Goal: Information Seeking & Learning: Learn about a topic

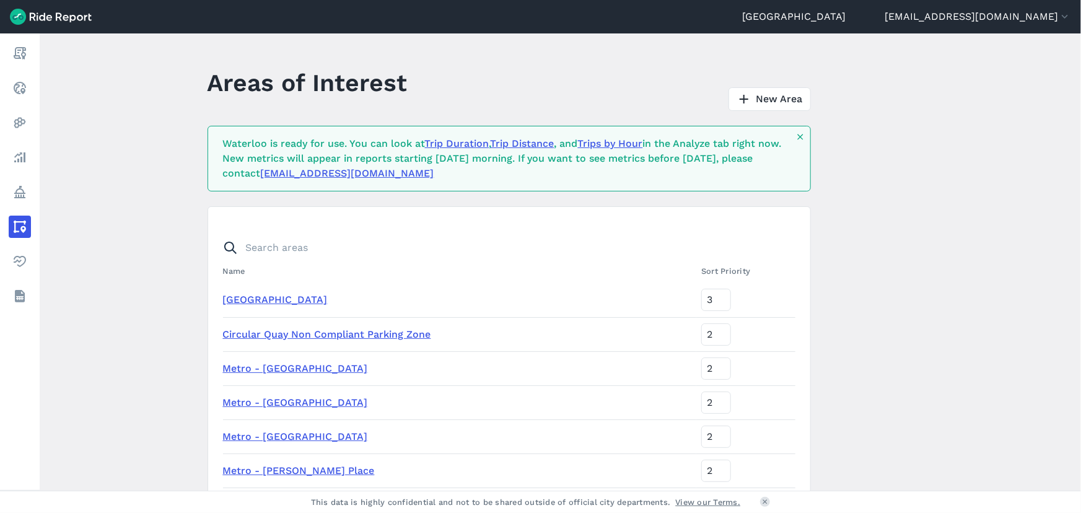
scroll to position [405, 0]
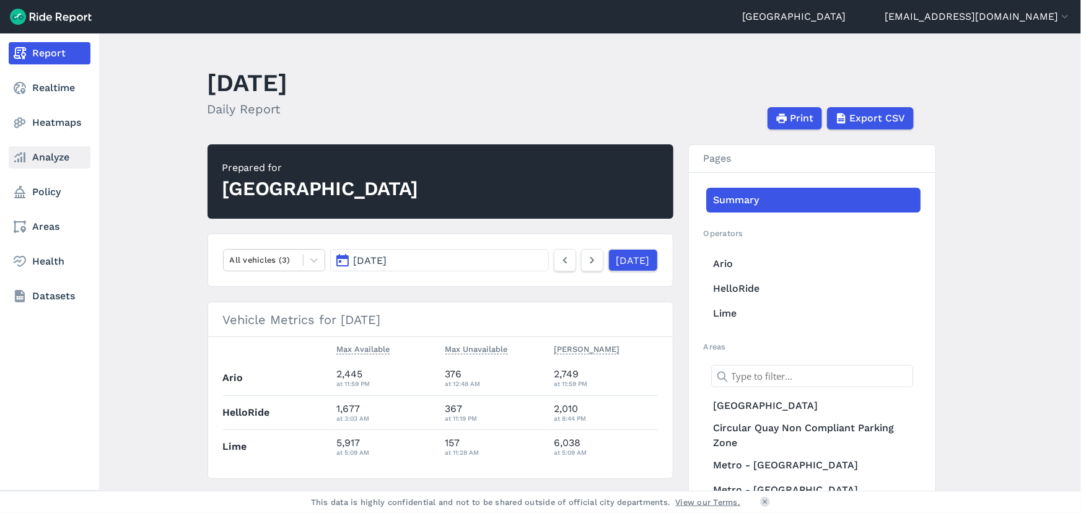
click at [46, 159] on link "Analyze" at bounding box center [50, 157] width 82 height 22
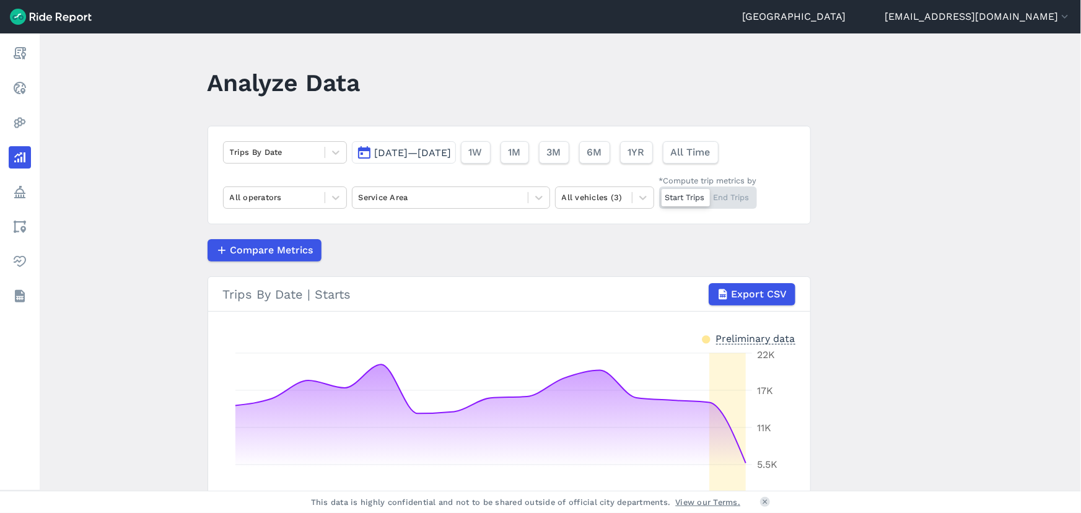
click at [440, 155] on span "[DATE]—[DATE]" at bounding box center [413, 153] width 77 height 12
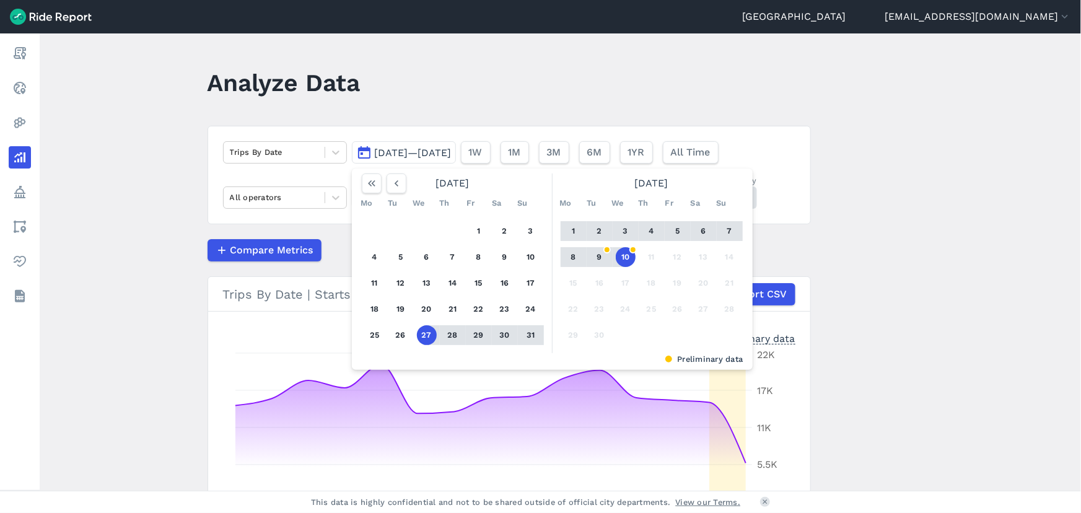
drag, startPoint x: 484, startPoint y: 229, endPoint x: 477, endPoint y: 242, distance: 14.4
click at [483, 229] on button "1" at bounding box center [479, 231] width 20 height 20
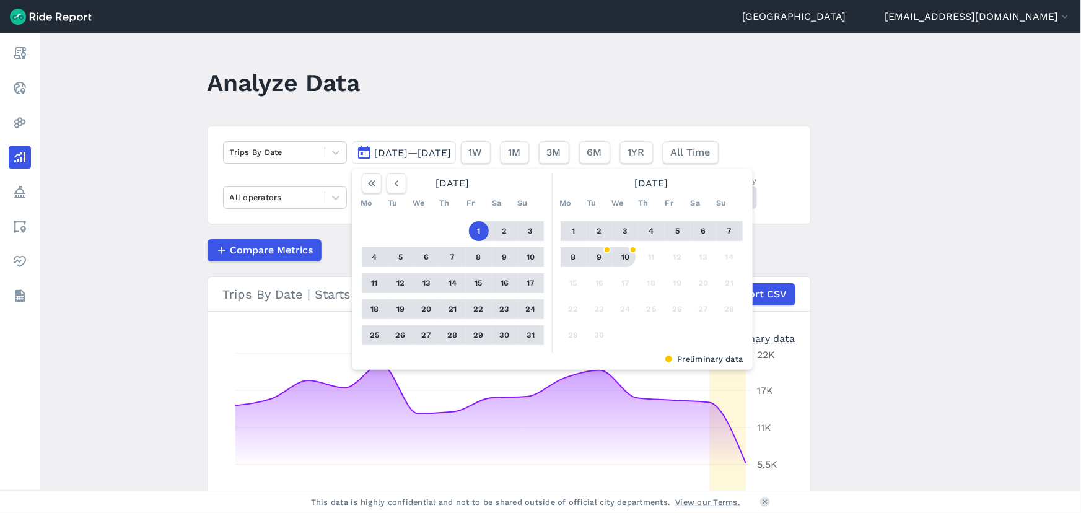
click at [624, 260] on button "10" at bounding box center [626, 257] width 20 height 20
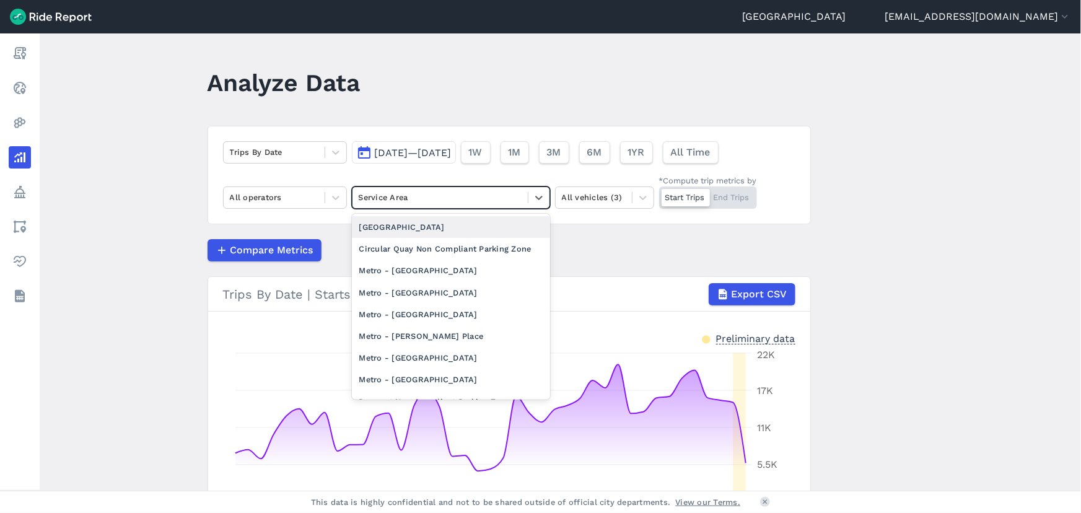
click at [491, 199] on div at bounding box center [440, 197] width 163 height 14
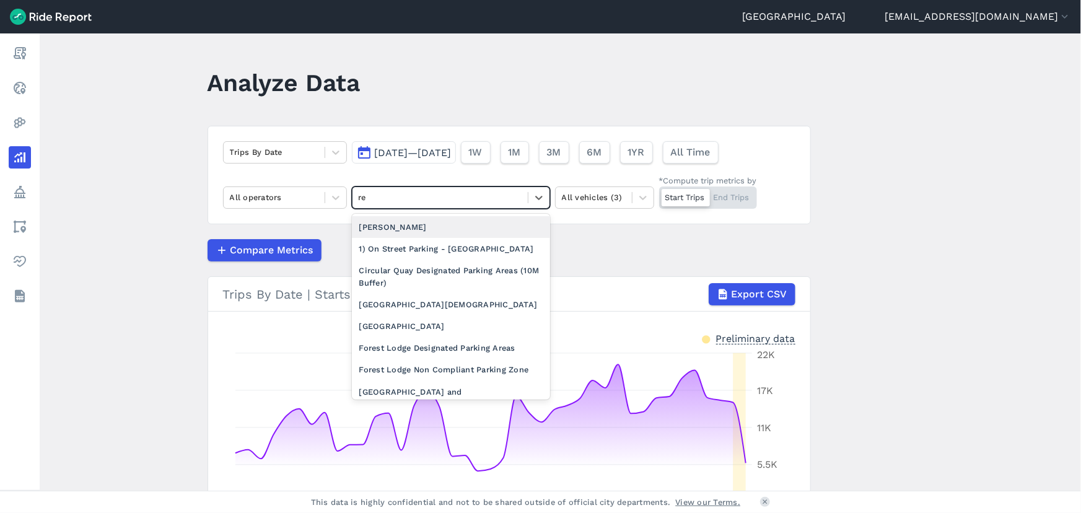
type input "red"
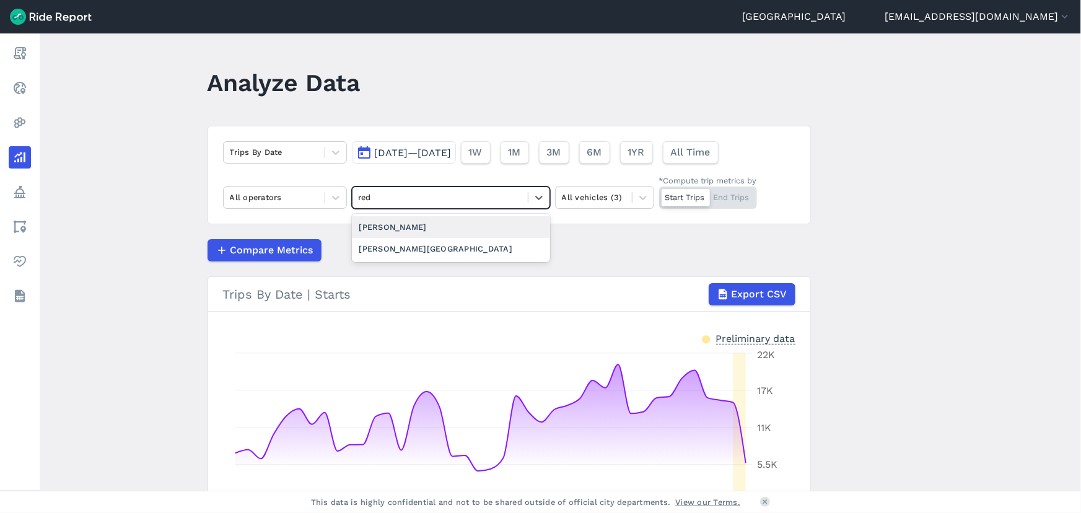
click at [440, 225] on div "[PERSON_NAME]" at bounding box center [451, 227] width 198 height 22
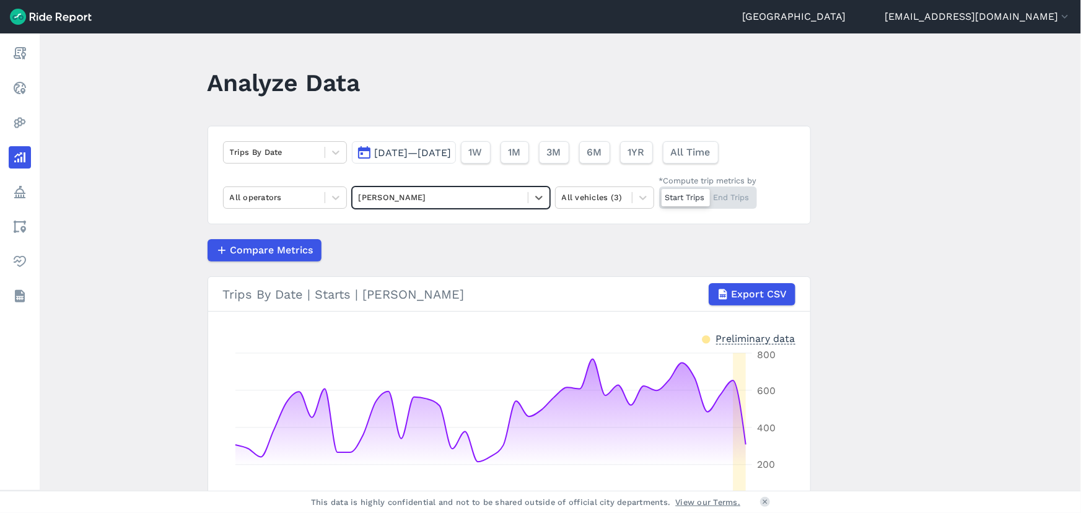
click at [863, 212] on main "Analyze Data Trips By Date [DATE]—[DATE] 1W 1M 3M 6M 1YR All Time All operators…" at bounding box center [560, 261] width 1041 height 457
click at [330, 155] on icon at bounding box center [336, 152] width 12 height 12
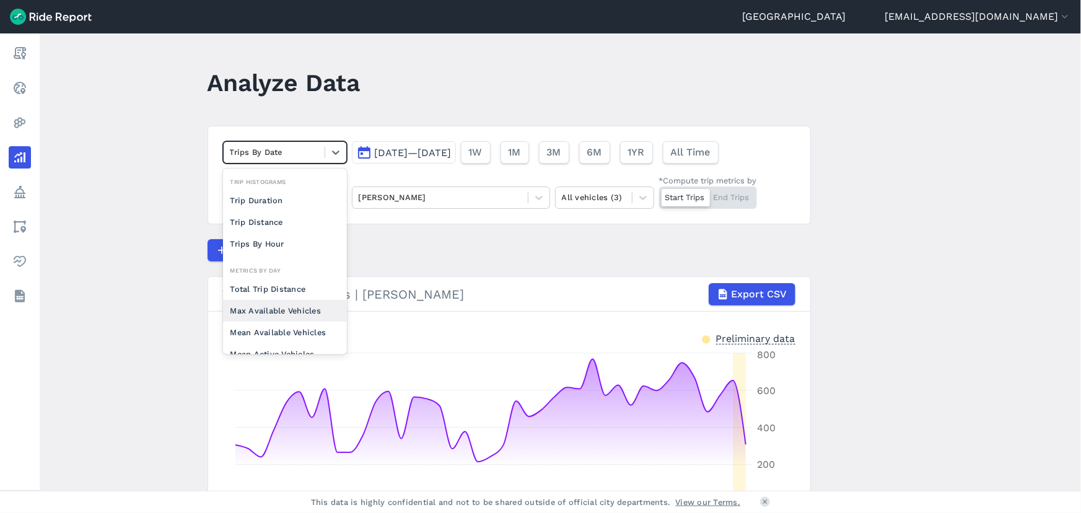
click at [295, 310] on div "Max Available Vehicles" at bounding box center [285, 311] width 124 height 22
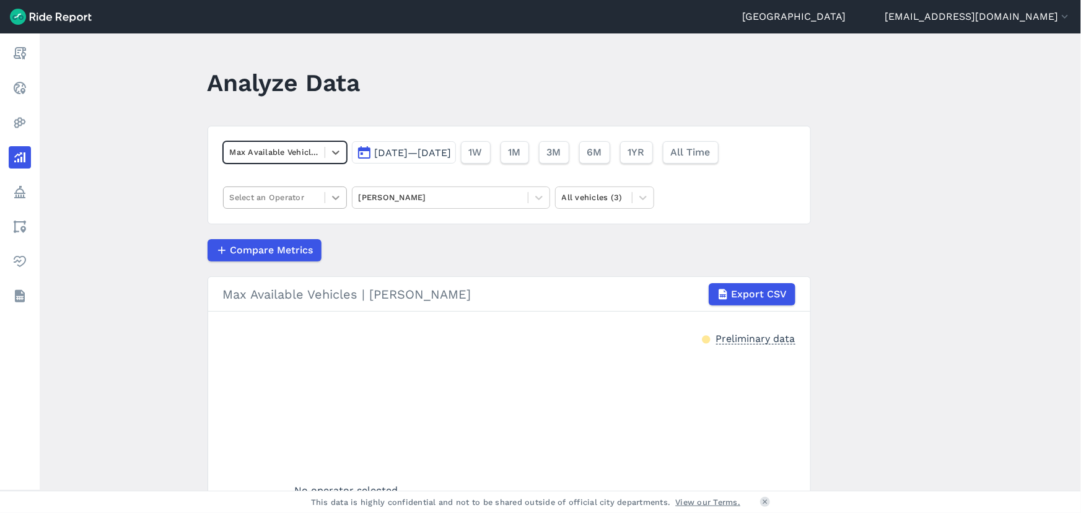
click at [338, 201] on icon at bounding box center [336, 197] width 12 height 12
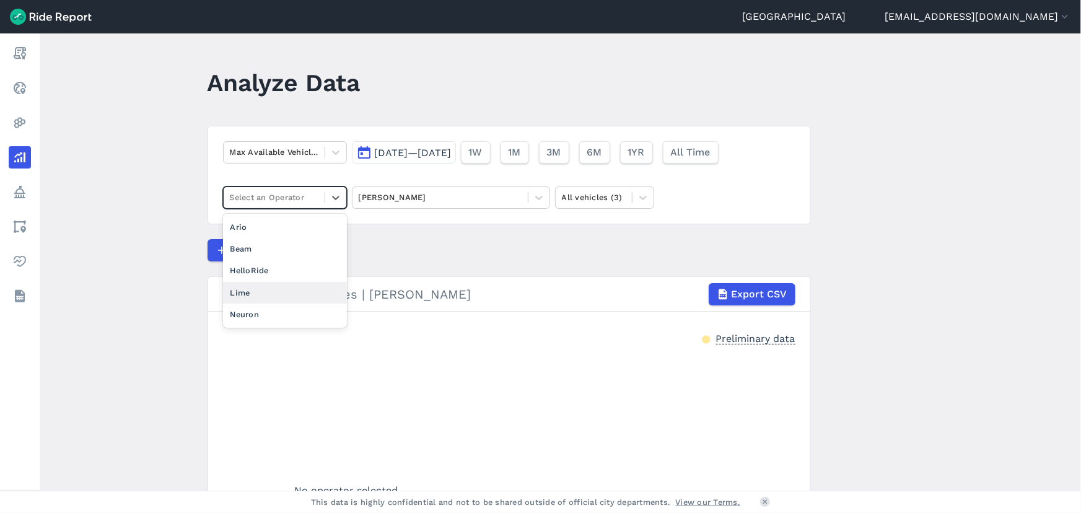
click at [291, 285] on div "Lime" at bounding box center [285, 293] width 124 height 22
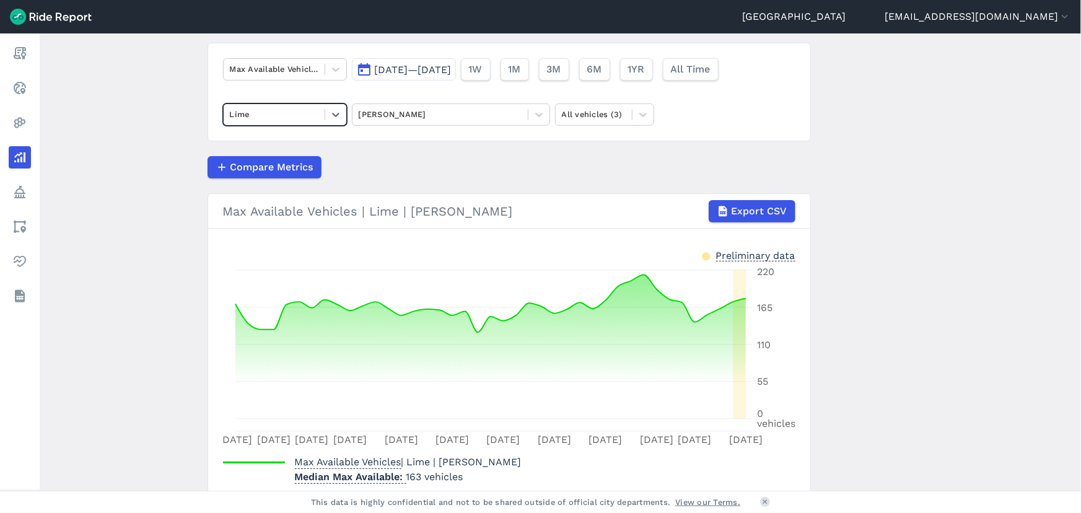
scroll to position [136, 0]
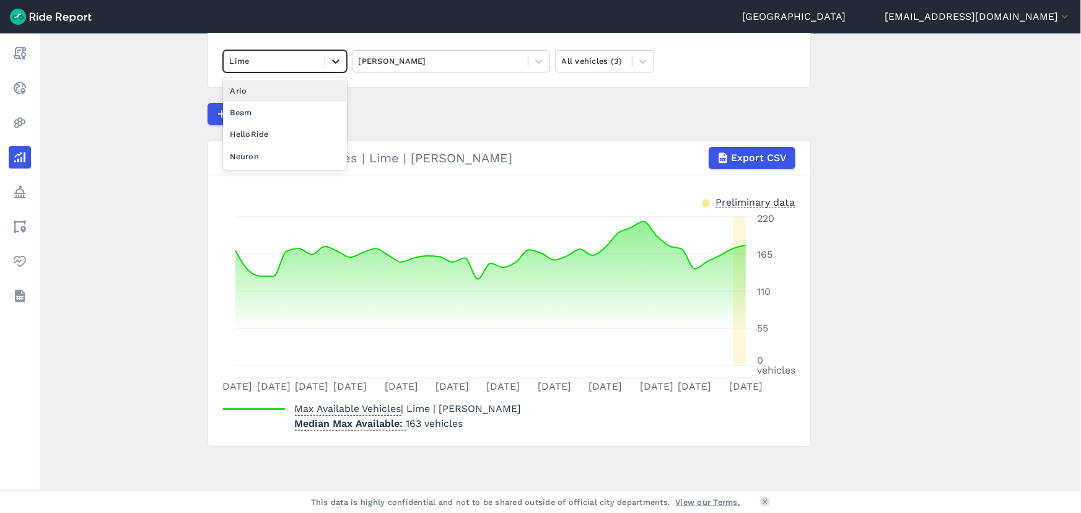
click at [335, 61] on icon at bounding box center [335, 61] width 7 height 4
click at [299, 141] on div "HelloRide" at bounding box center [285, 134] width 124 height 22
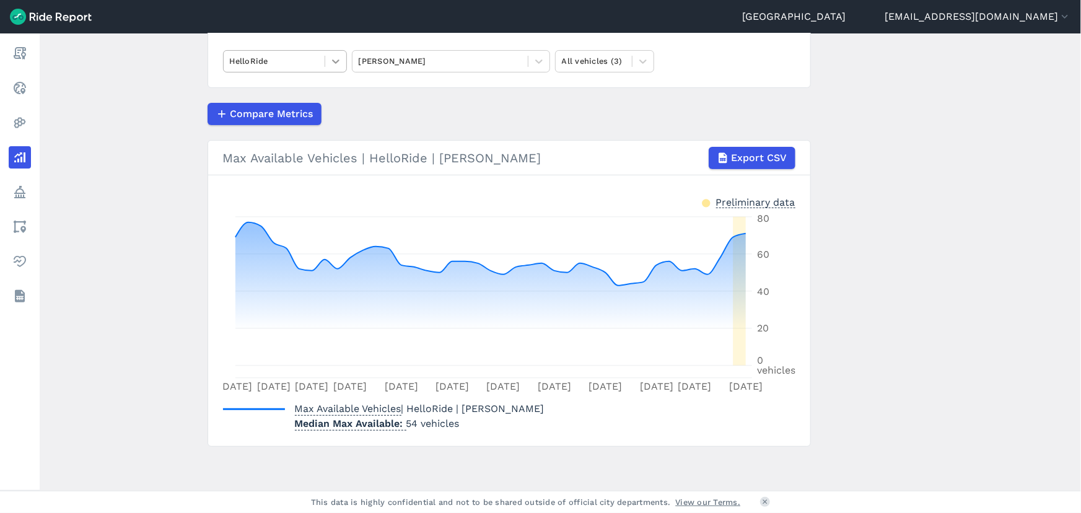
click at [342, 63] on div at bounding box center [335, 61] width 21 height 21
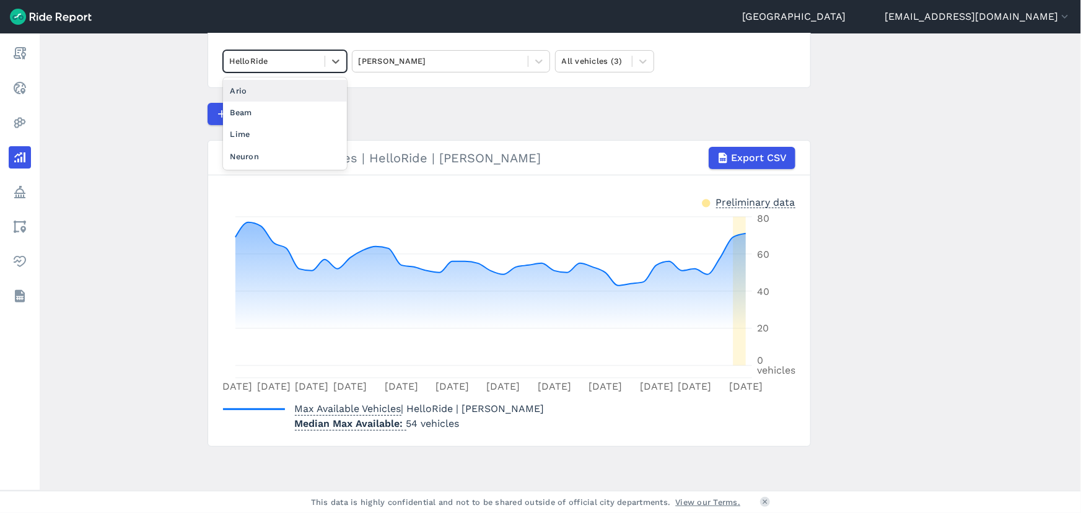
click at [275, 82] on div "Ario" at bounding box center [285, 91] width 124 height 22
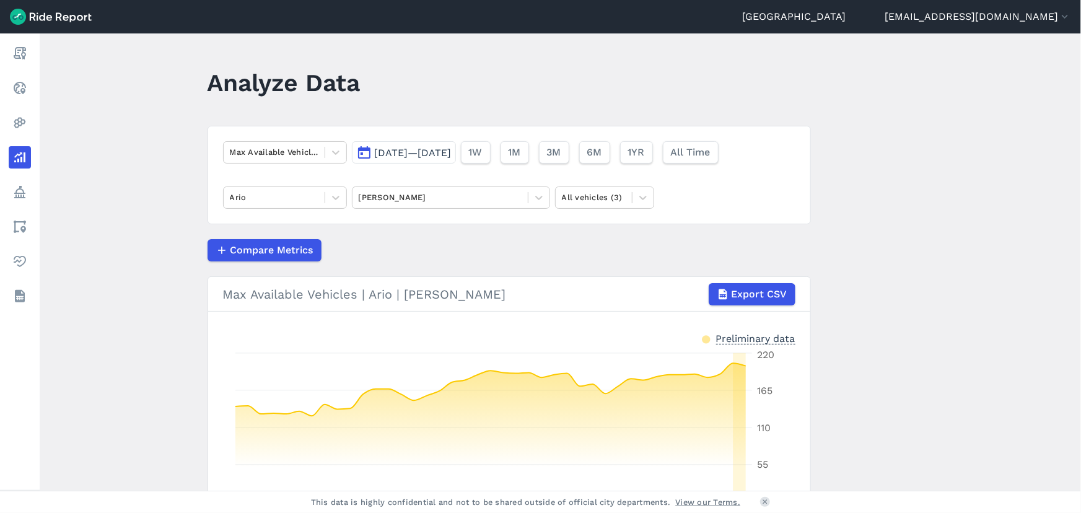
click at [401, 151] on span "[DATE]—[DATE]" at bounding box center [413, 153] width 77 height 12
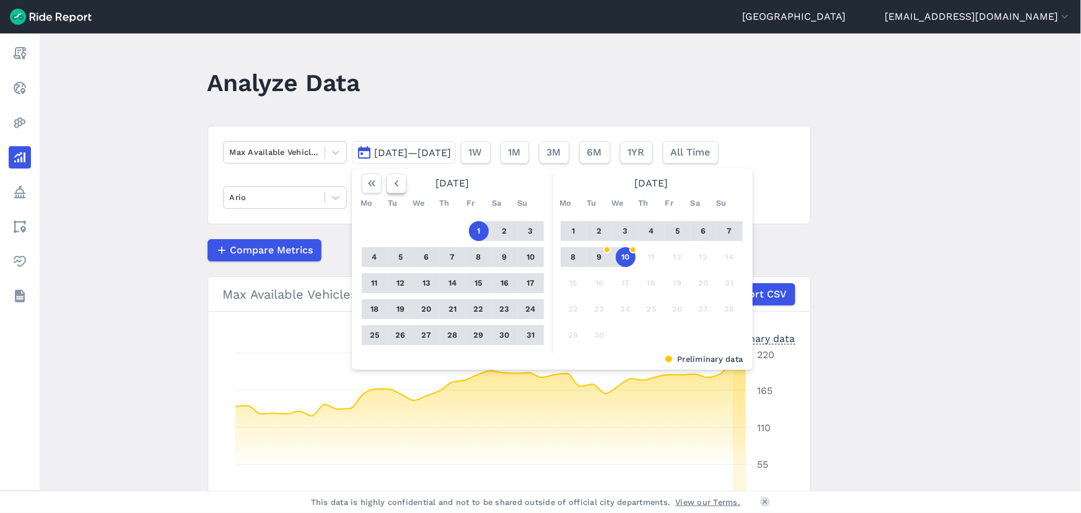
click at [395, 186] on icon "button" at bounding box center [396, 183] width 12 height 12
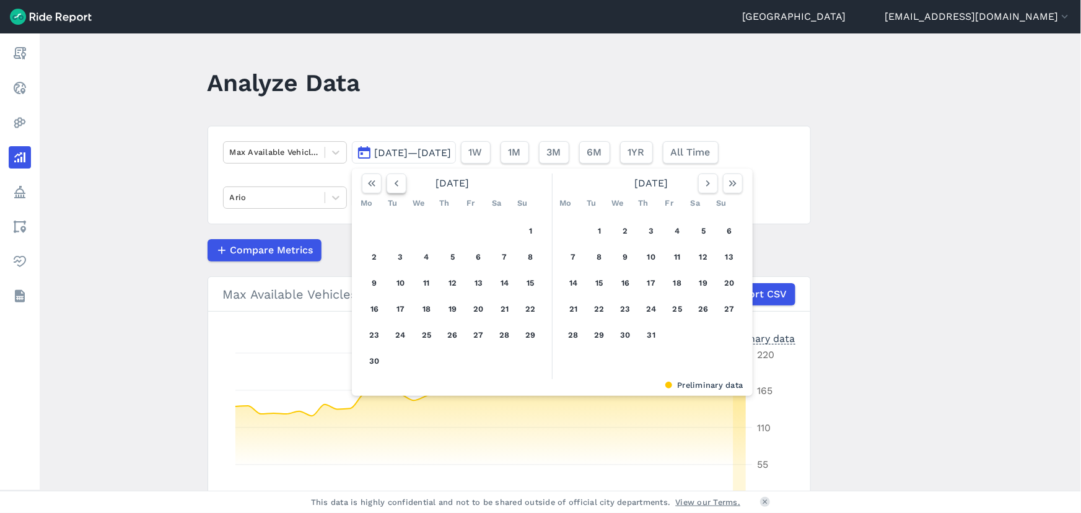
click at [395, 186] on icon "button" at bounding box center [396, 183] width 12 height 12
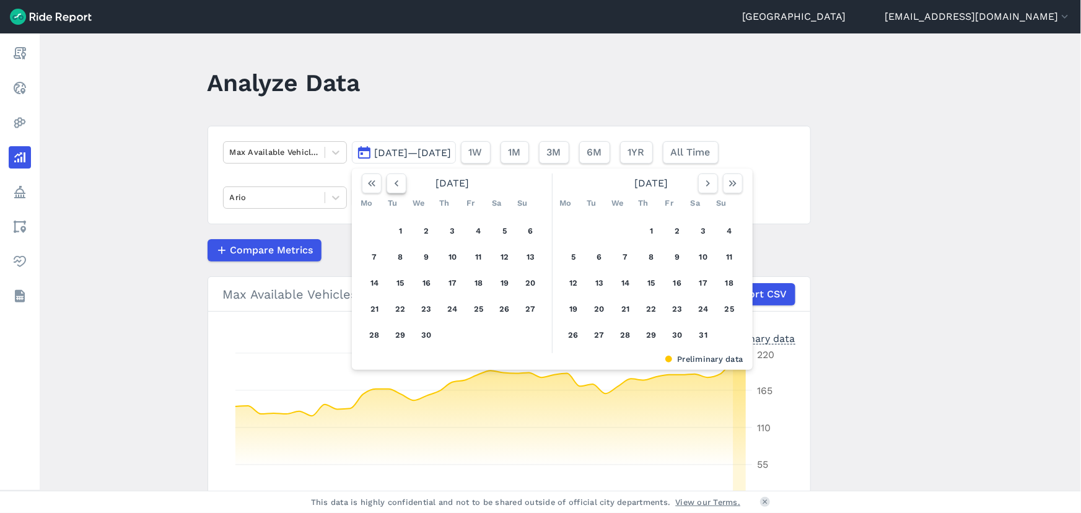
click at [395, 186] on icon "button" at bounding box center [396, 183] width 12 height 12
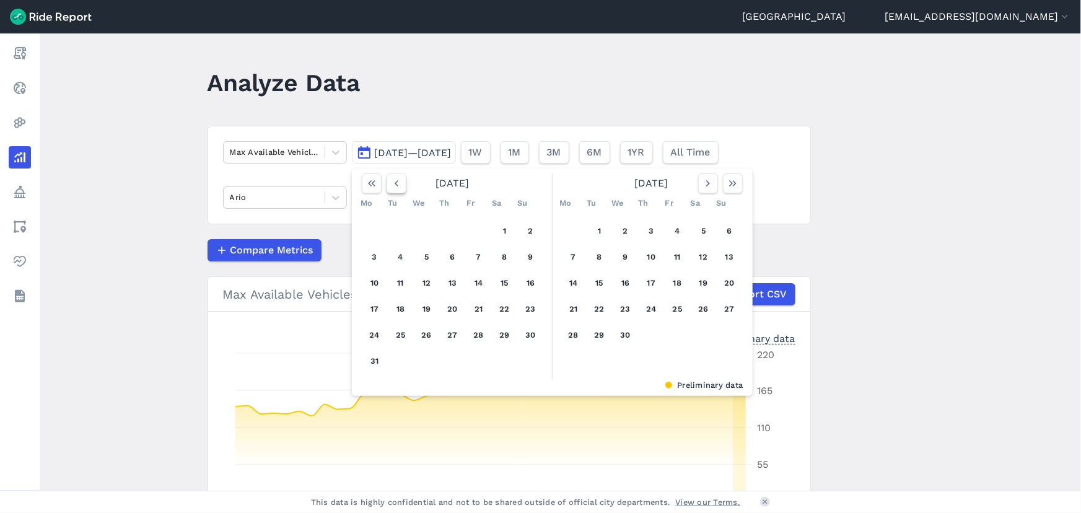
click at [395, 186] on icon "button" at bounding box center [396, 183] width 12 height 12
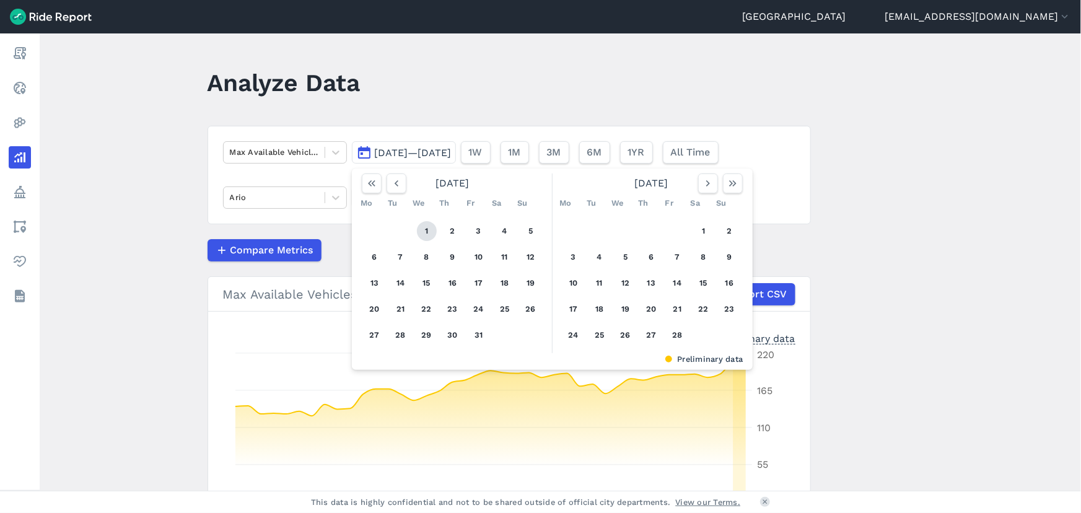
click at [424, 225] on button "1" at bounding box center [427, 231] width 20 height 20
click at [723, 186] on button "button" at bounding box center [733, 183] width 20 height 20
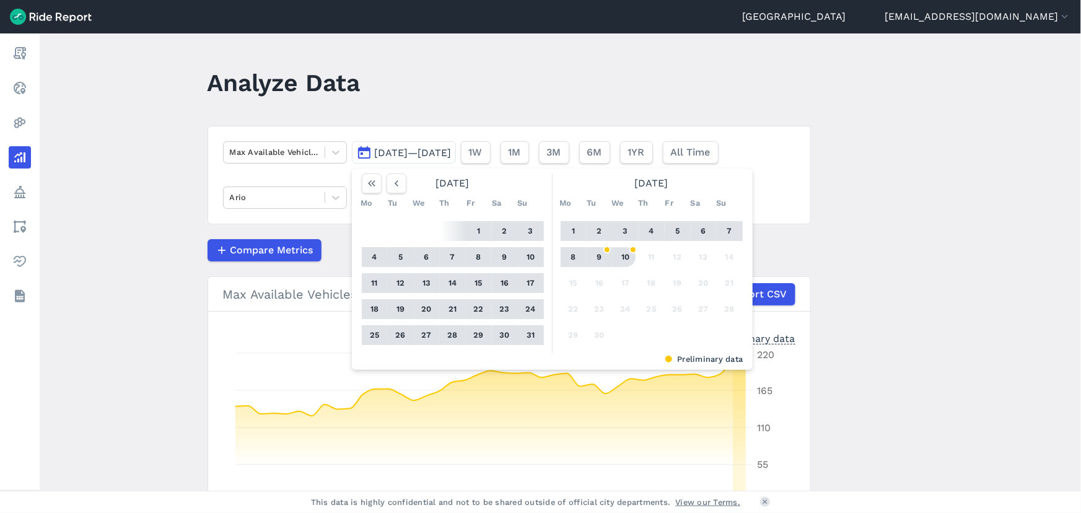
click at [625, 254] on button "10" at bounding box center [626, 257] width 20 height 20
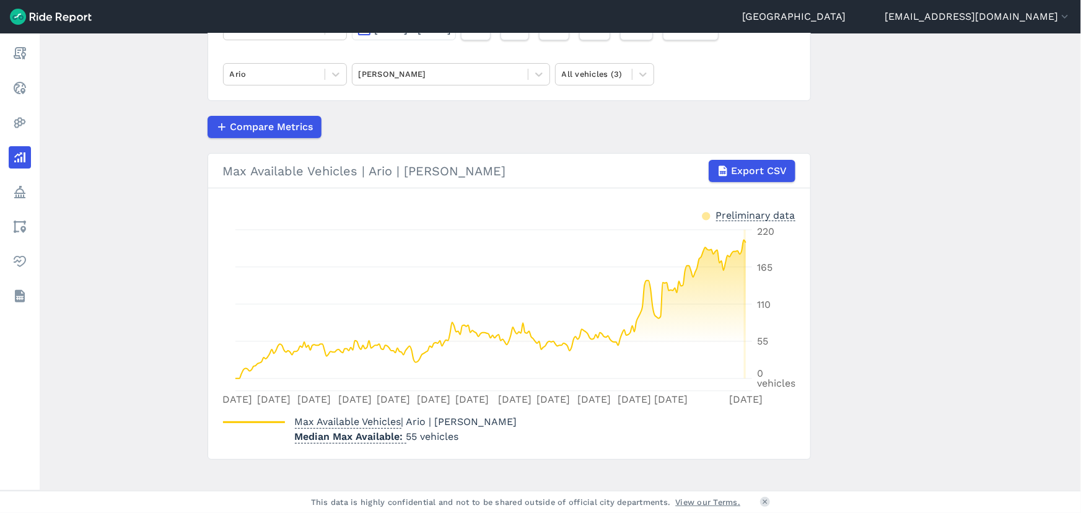
scroll to position [136, 0]
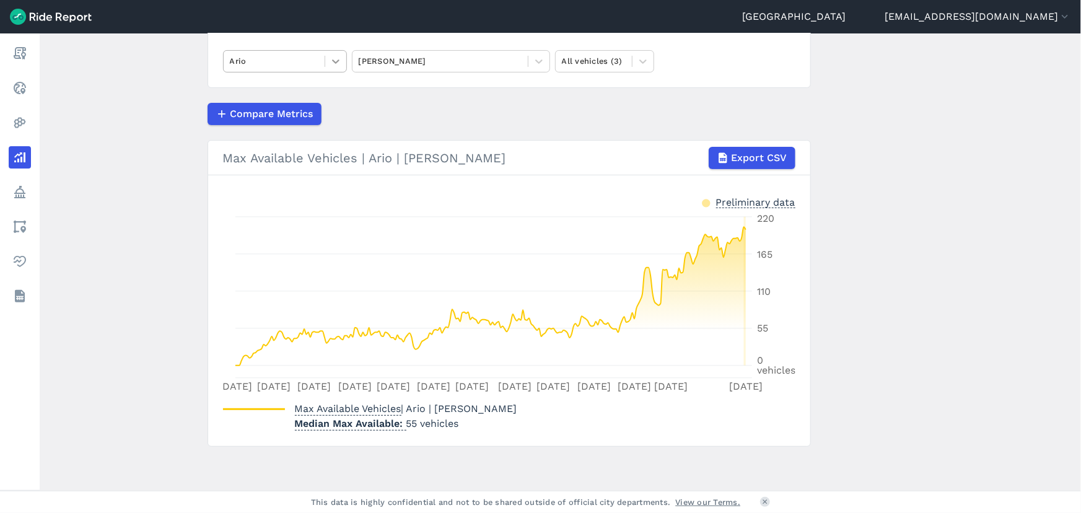
click at [341, 69] on div at bounding box center [335, 61] width 21 height 21
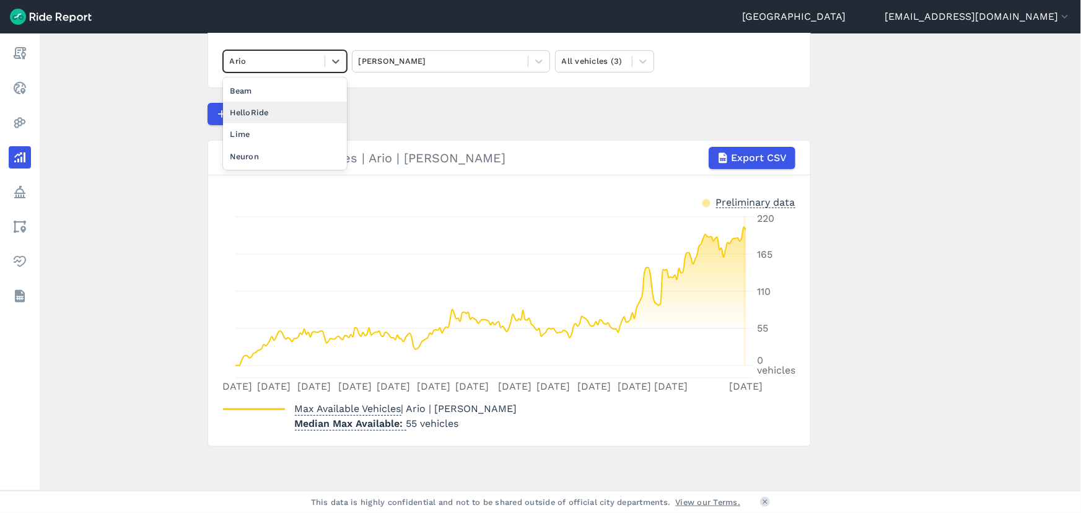
click at [300, 119] on div "HelloRide" at bounding box center [285, 113] width 124 height 22
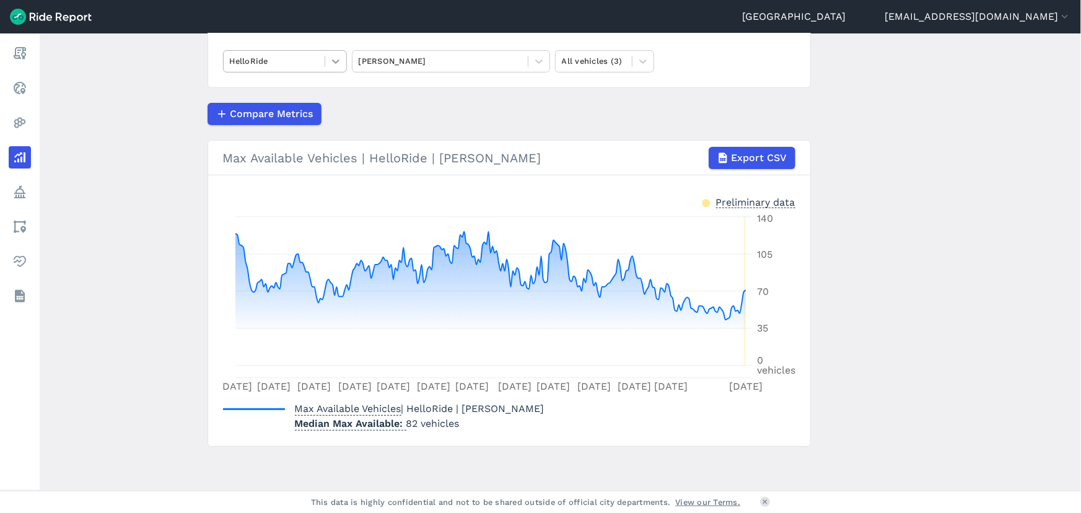
click at [336, 63] on icon at bounding box center [336, 61] width 12 height 12
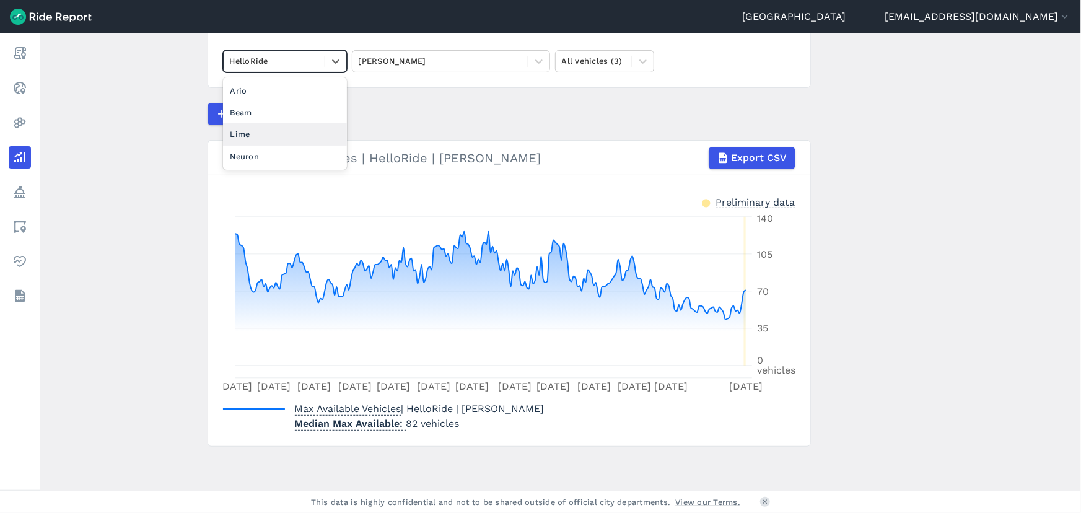
click at [289, 128] on div "Lime" at bounding box center [285, 134] width 124 height 22
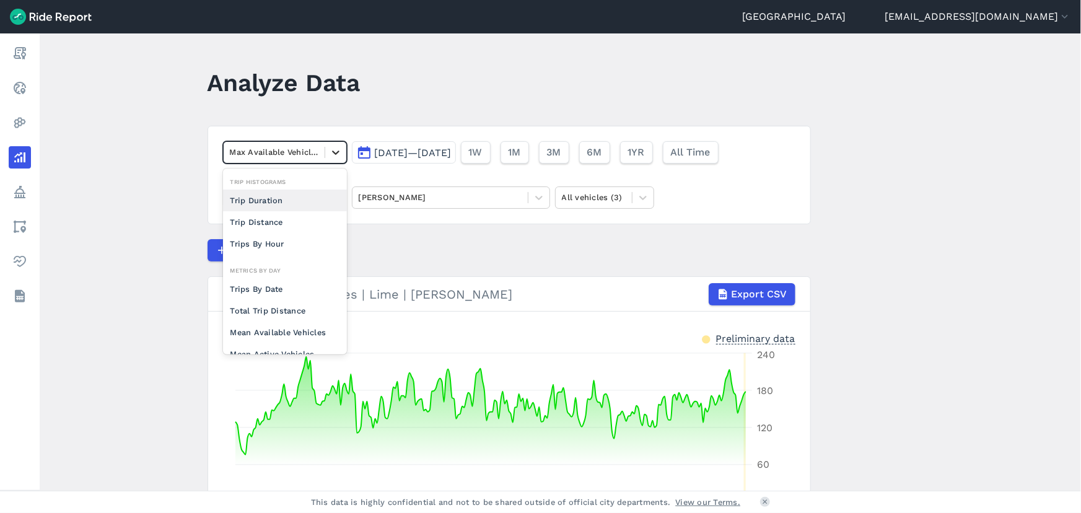
click at [337, 161] on div at bounding box center [335, 152] width 21 height 21
click at [275, 282] on div "Trips By Date" at bounding box center [285, 289] width 124 height 22
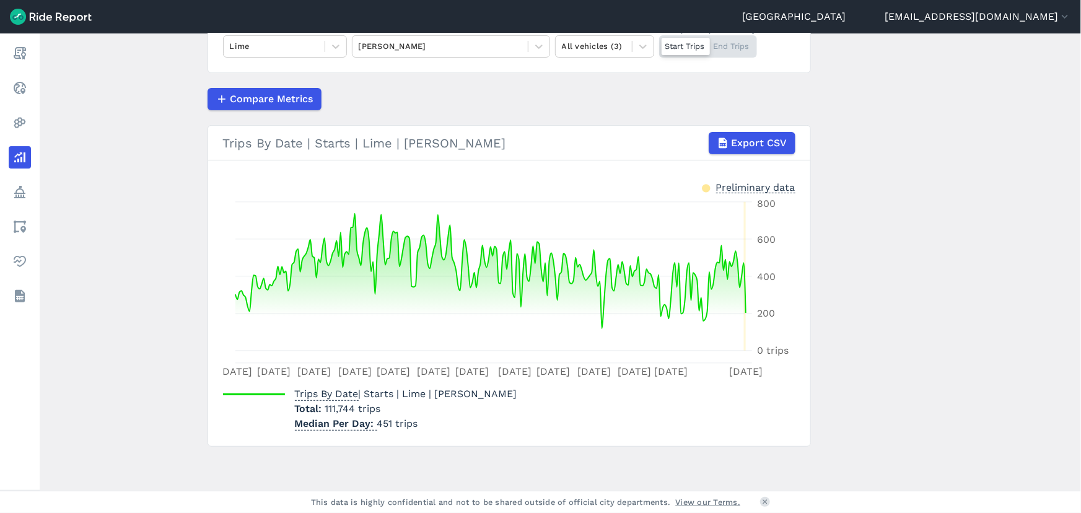
scroll to position [38, 0]
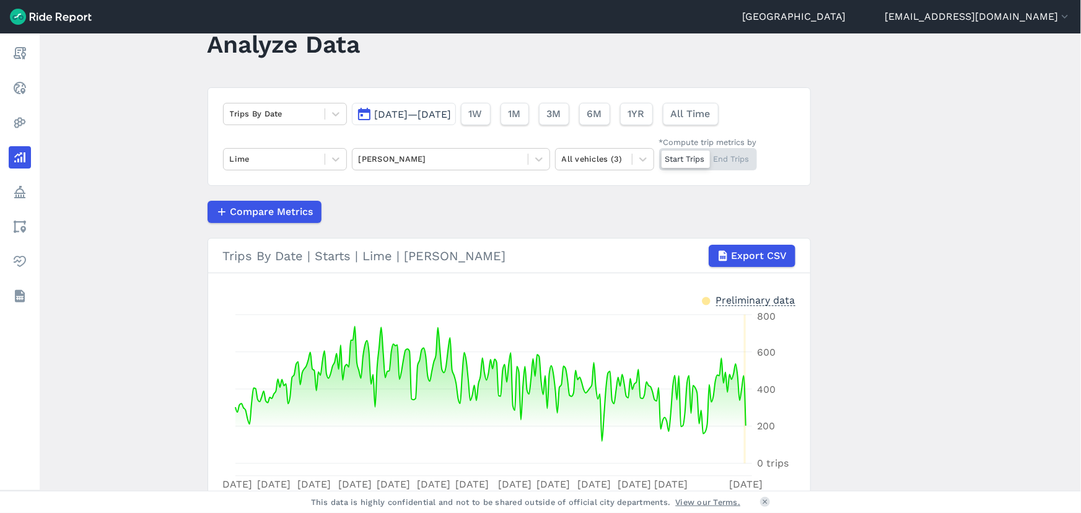
click at [741, 157] on div "Start Trips End Trips" at bounding box center [708, 159] width 98 height 22
click at [659, 156] on input "*Compute trip metrics by Start Trips End Trips" at bounding box center [659, 152] width 0 height 8
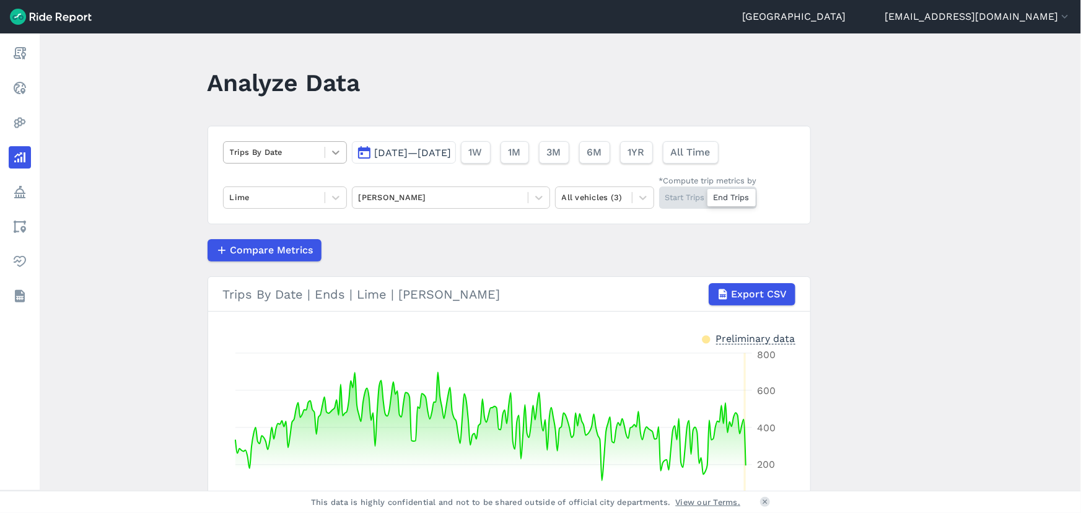
click at [339, 157] on icon at bounding box center [336, 152] width 12 height 12
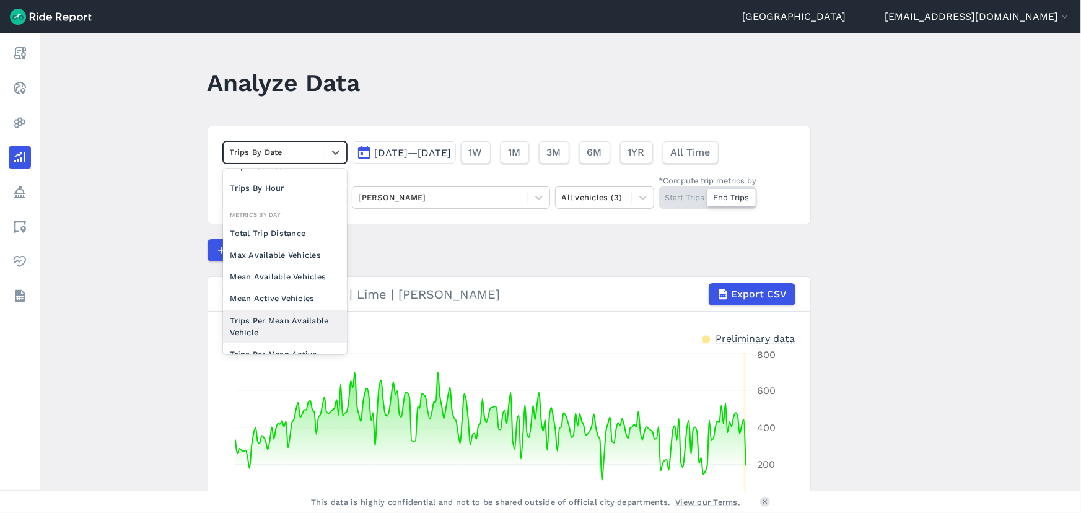
scroll to position [107, 0]
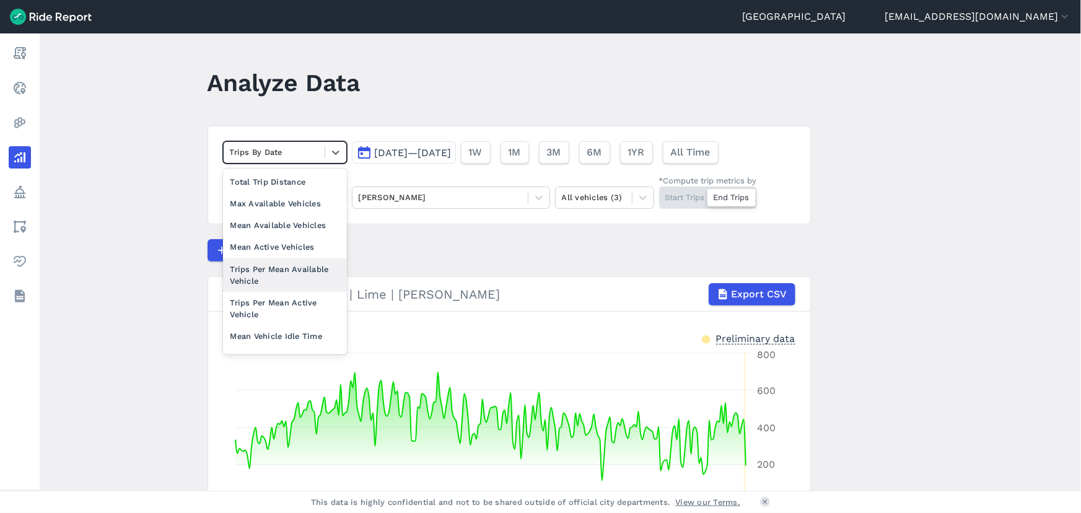
click at [281, 282] on div "Trips Per Mean Available Vehicle" at bounding box center [285, 274] width 124 height 33
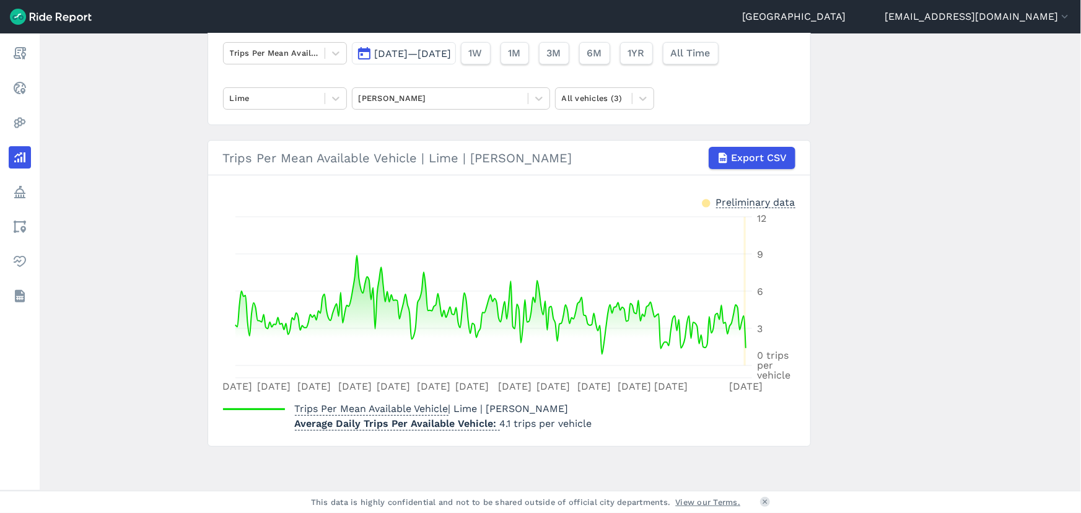
scroll to position [43, 0]
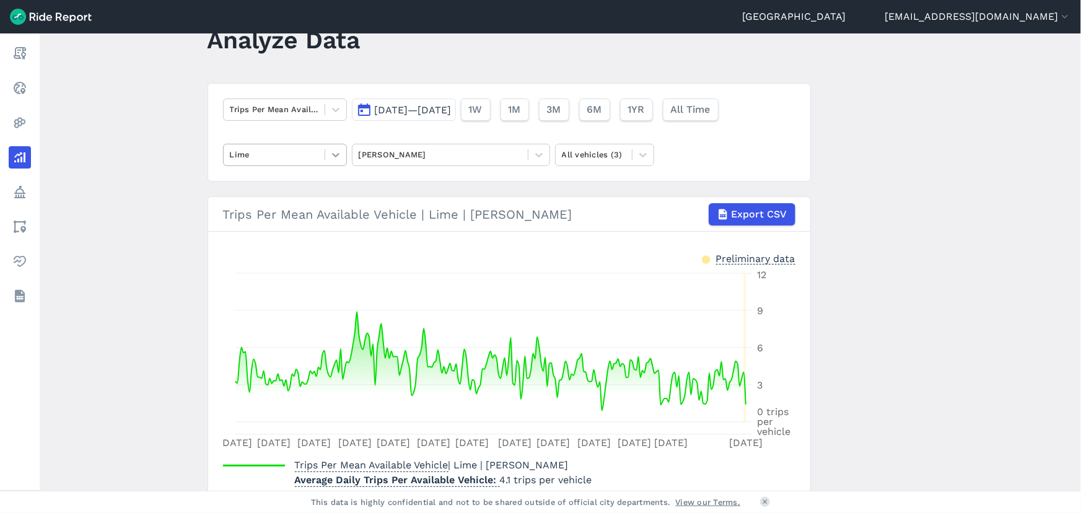
click at [333, 159] on icon at bounding box center [336, 155] width 12 height 12
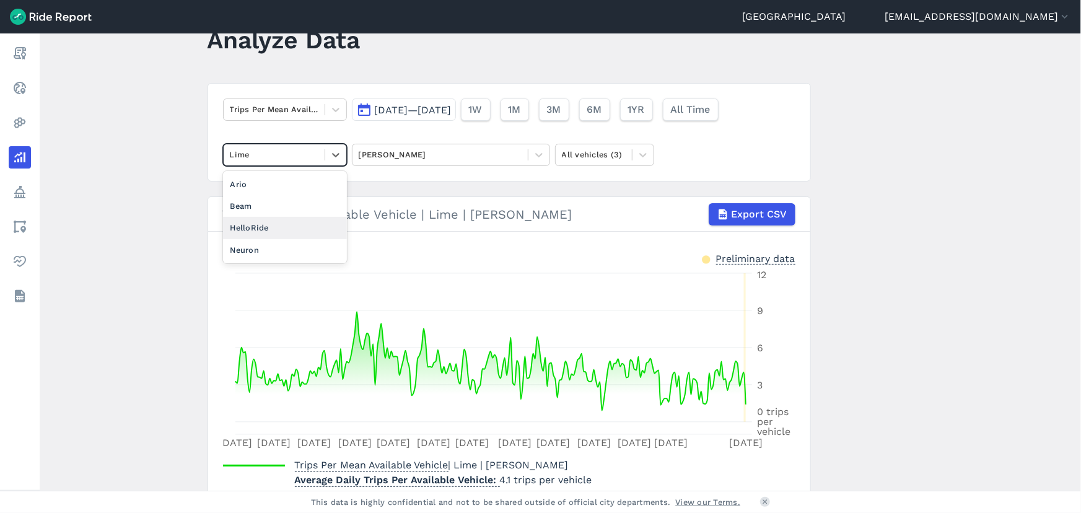
click at [272, 224] on div "HelloRide" at bounding box center [285, 228] width 124 height 22
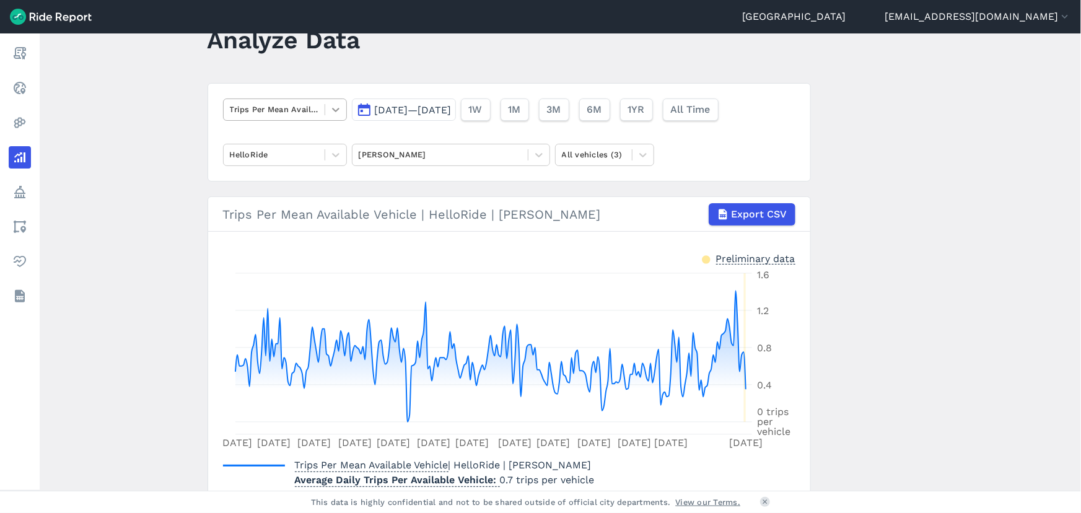
click at [335, 108] on icon at bounding box center [336, 109] width 12 height 12
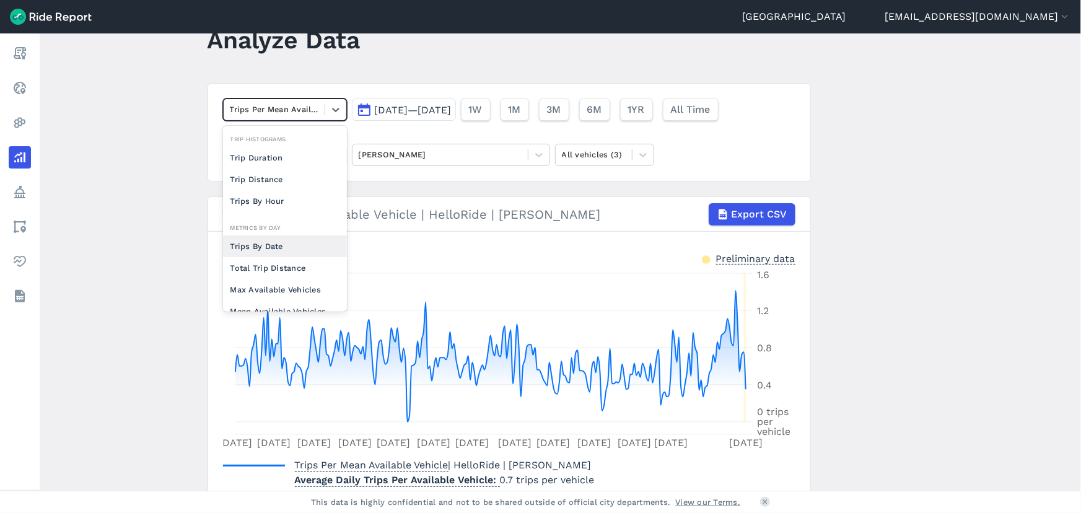
click at [267, 248] on div "Trips By Date" at bounding box center [285, 246] width 124 height 22
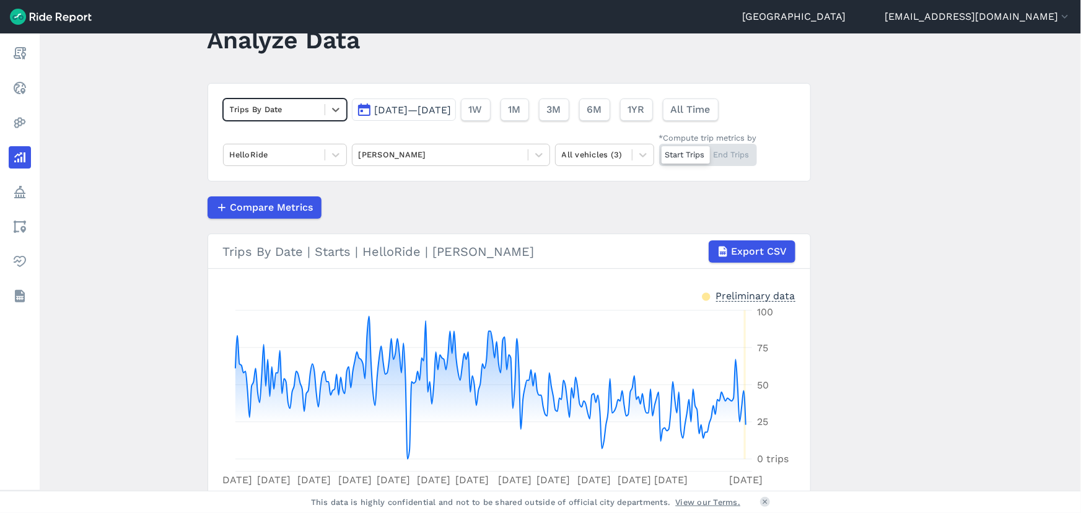
click at [719, 149] on div "Start Trips End Trips" at bounding box center [708, 155] width 98 height 22
click at [659, 149] on input "*Compute trip metrics by Start Trips End Trips" at bounding box center [659, 148] width 0 height 8
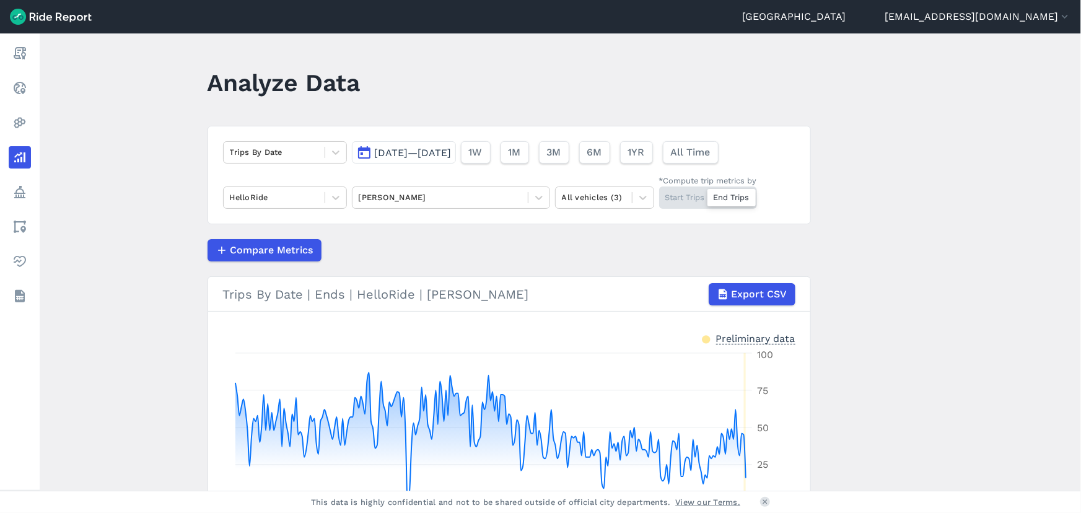
click at [679, 193] on div "Start Trips End Trips" at bounding box center [708, 197] width 98 height 22
click at [659, 193] on input "*Compute trip metrics by Start Trips End Trips" at bounding box center [659, 190] width 0 height 8
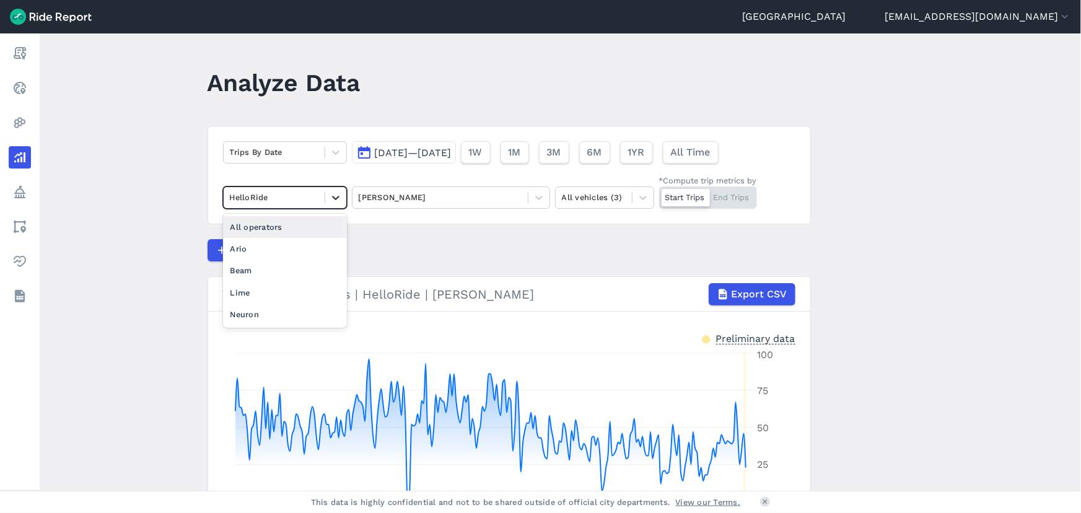
click at [332, 201] on icon at bounding box center [336, 197] width 12 height 12
click at [253, 254] on div "Ario" at bounding box center [285, 249] width 124 height 22
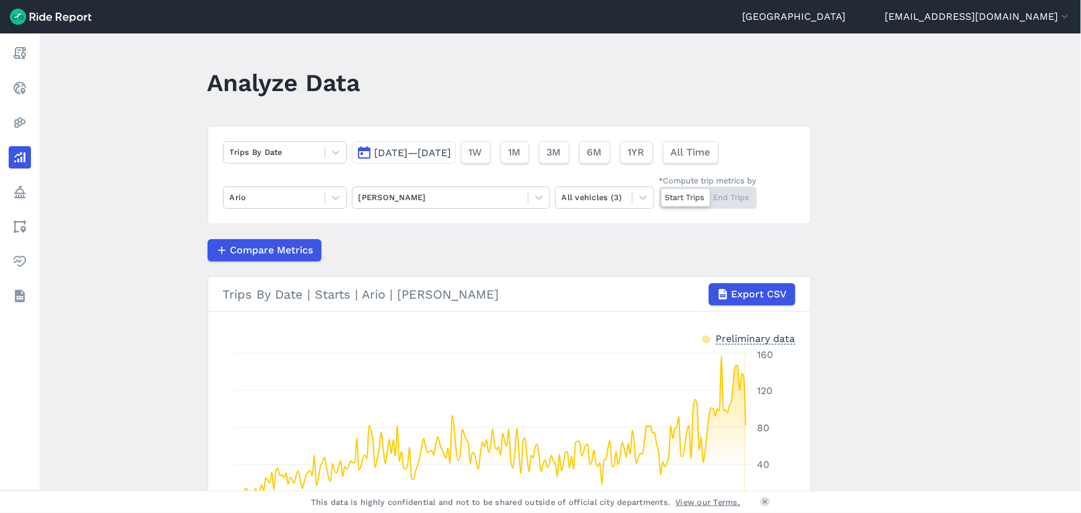
click at [730, 192] on div "Start Trips End Trips" at bounding box center [708, 197] width 98 height 22
click at [659, 192] on input "*Compute trip metrics by Start Trips End Trips" at bounding box center [659, 190] width 0 height 8
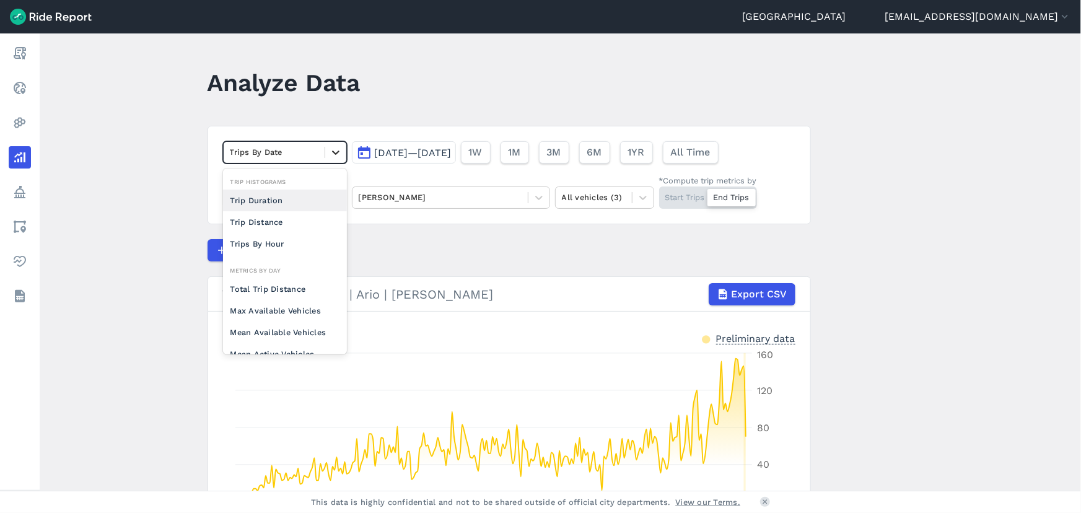
click at [340, 157] on div at bounding box center [335, 152] width 21 height 21
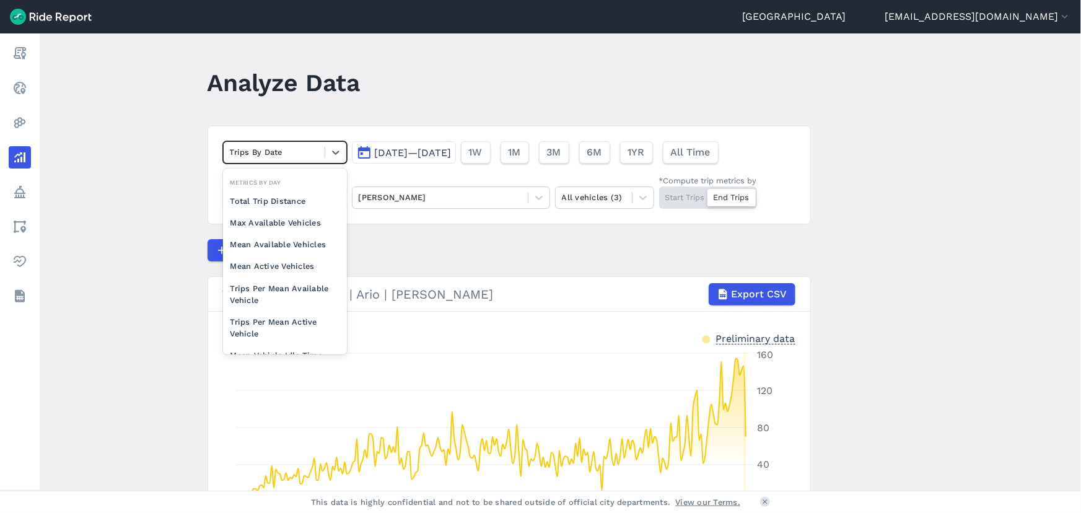
scroll to position [107, 0]
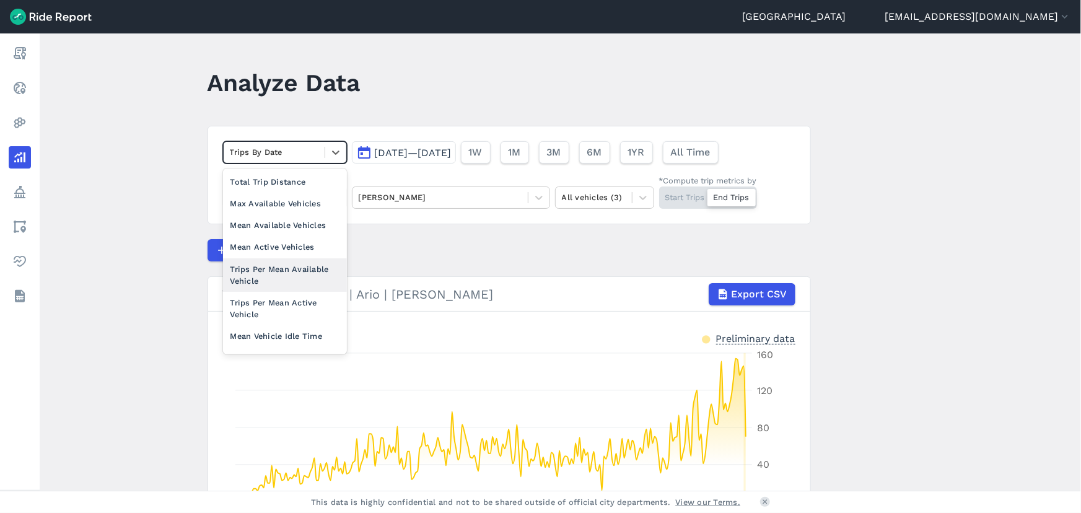
click at [289, 267] on div "Trips Per Mean Available Vehicle" at bounding box center [285, 274] width 124 height 33
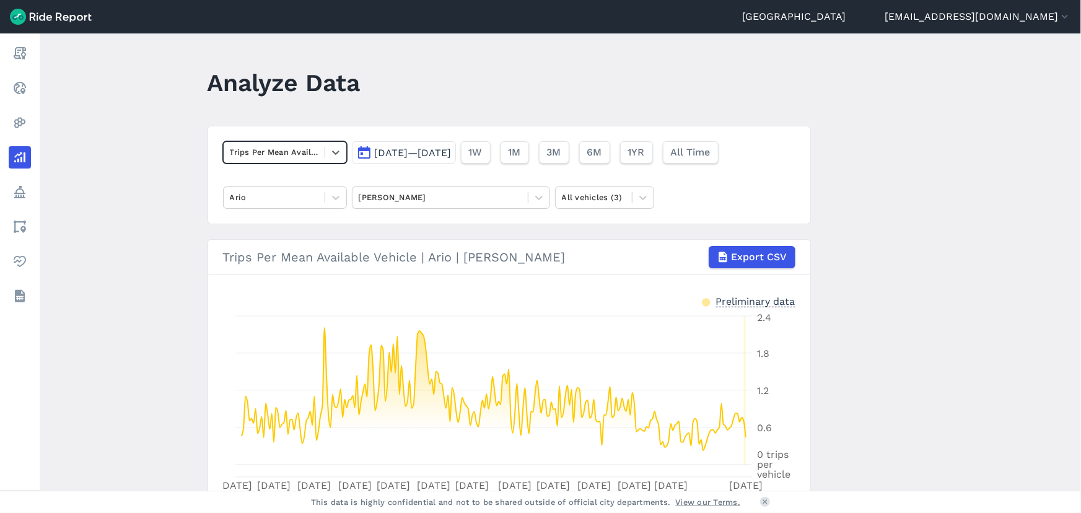
scroll to position [99, 0]
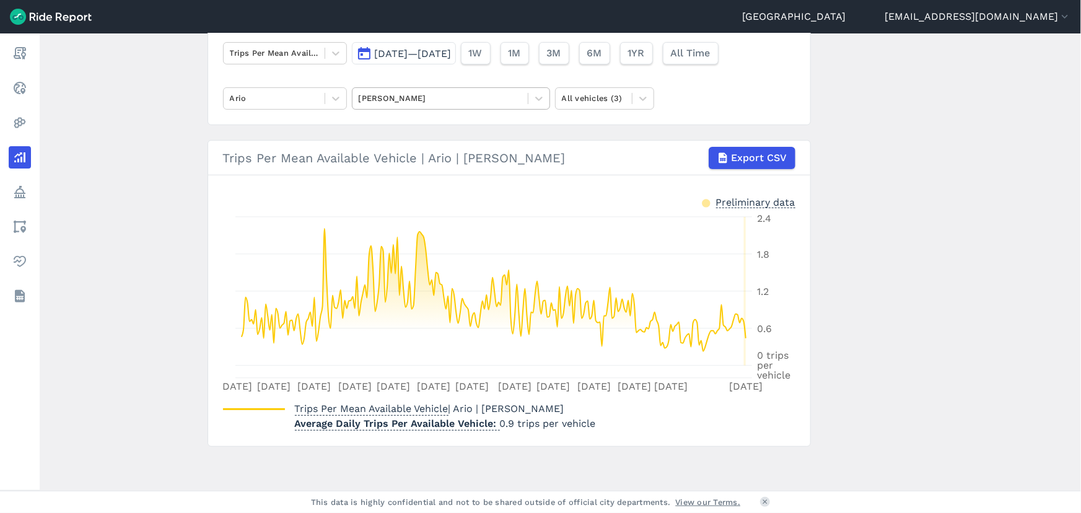
click at [524, 100] on div "[PERSON_NAME]" at bounding box center [439, 98] width 175 height 19
type input "mil"
click at [409, 131] on div "Millers Point" at bounding box center [451, 128] width 198 height 22
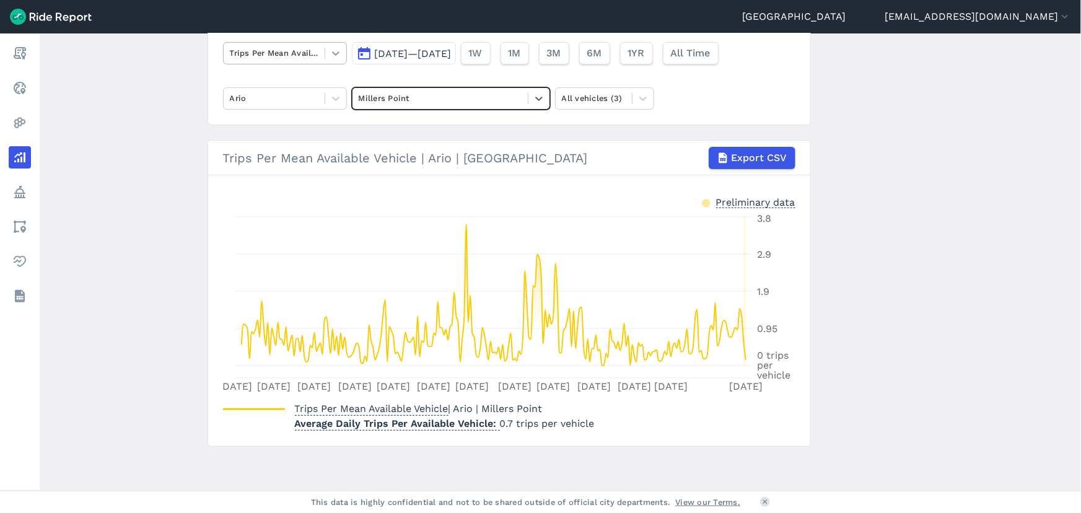
click at [332, 51] on icon at bounding box center [336, 53] width 12 height 12
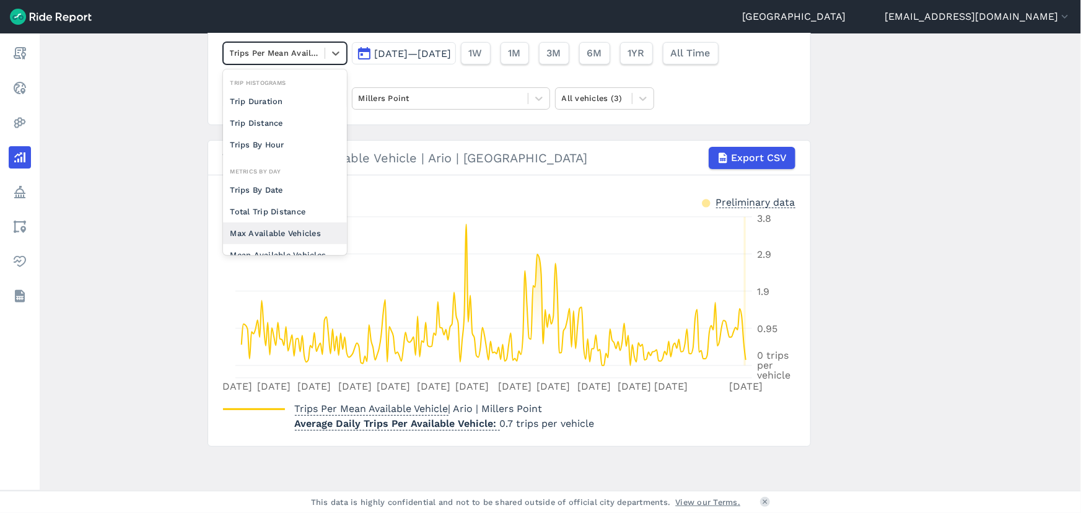
click at [278, 229] on div "Max Available Vehicles" at bounding box center [285, 233] width 124 height 22
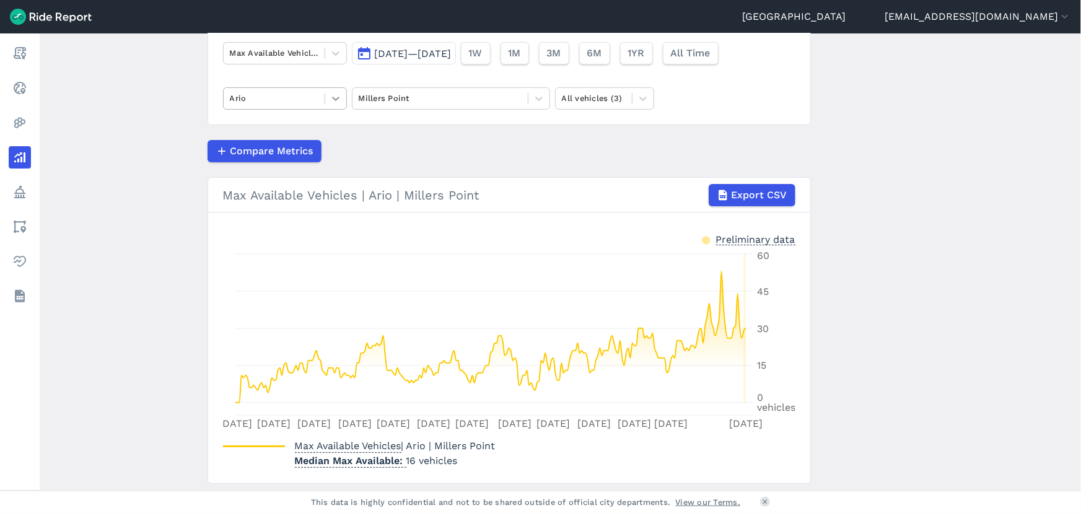
click at [338, 99] on icon at bounding box center [336, 98] width 12 height 12
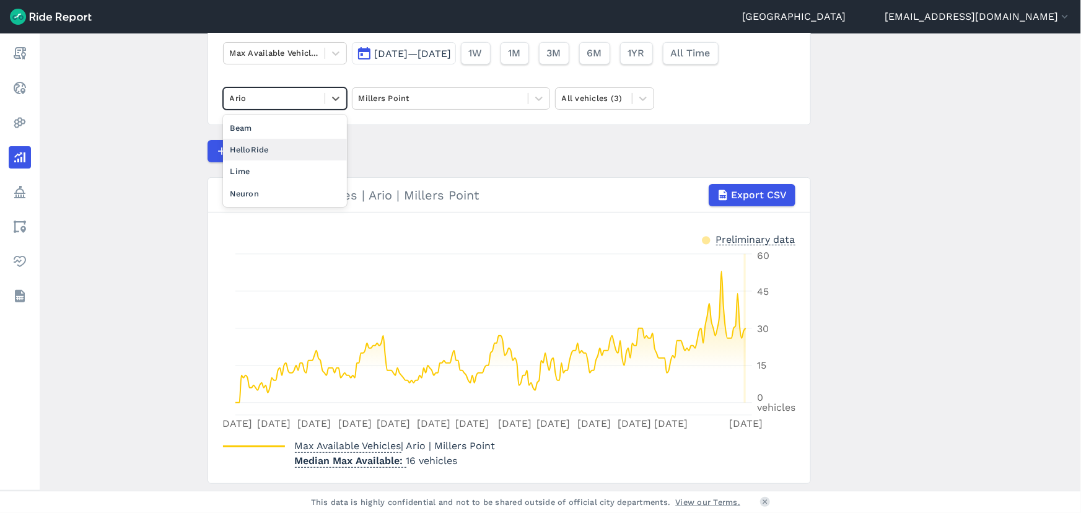
click at [279, 151] on div "HelloRide" at bounding box center [285, 150] width 124 height 22
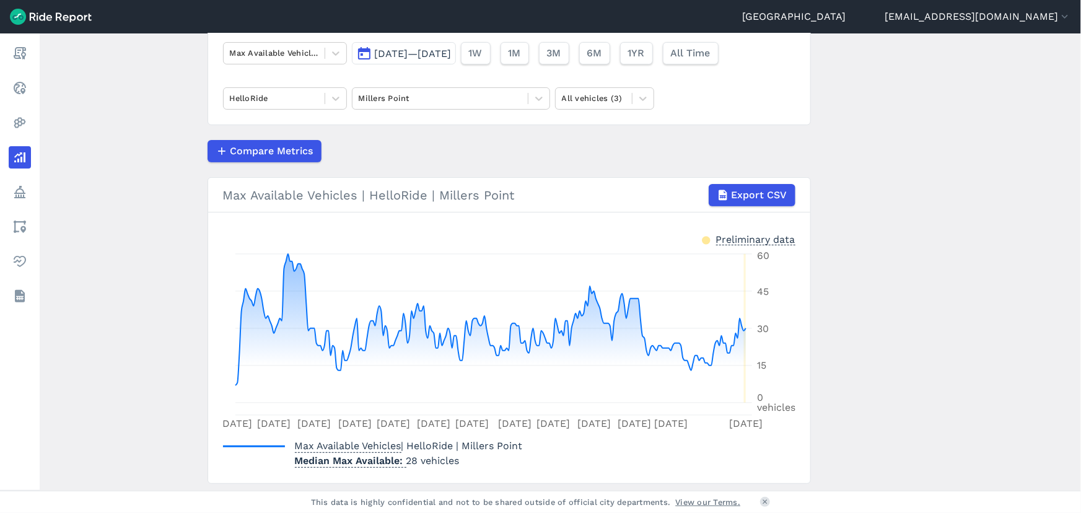
drag, startPoint x: 331, startPoint y: 102, endPoint x: 318, endPoint y: 110, distance: 15.1
click at [331, 102] on icon at bounding box center [336, 98] width 12 height 12
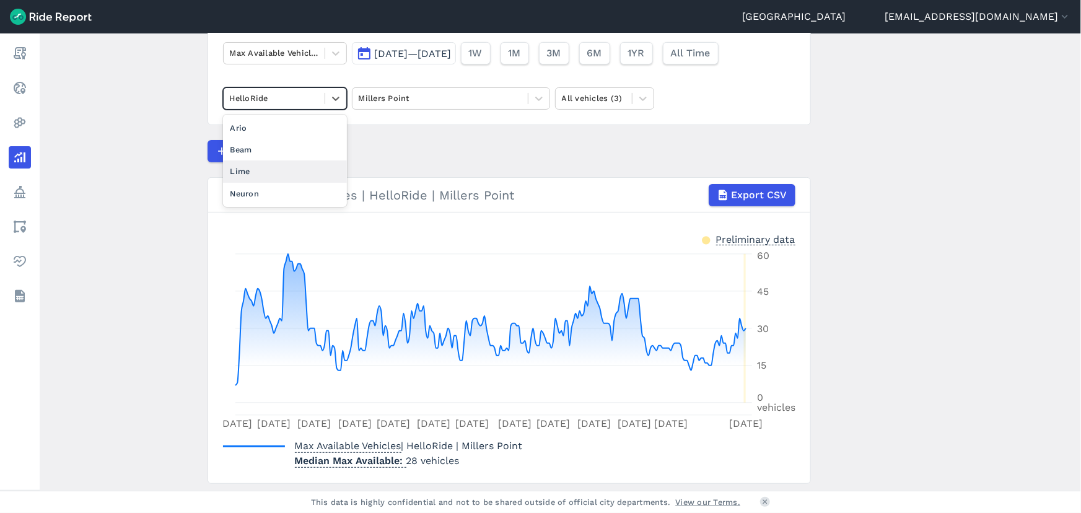
click at [284, 166] on div "Lime" at bounding box center [285, 171] width 124 height 22
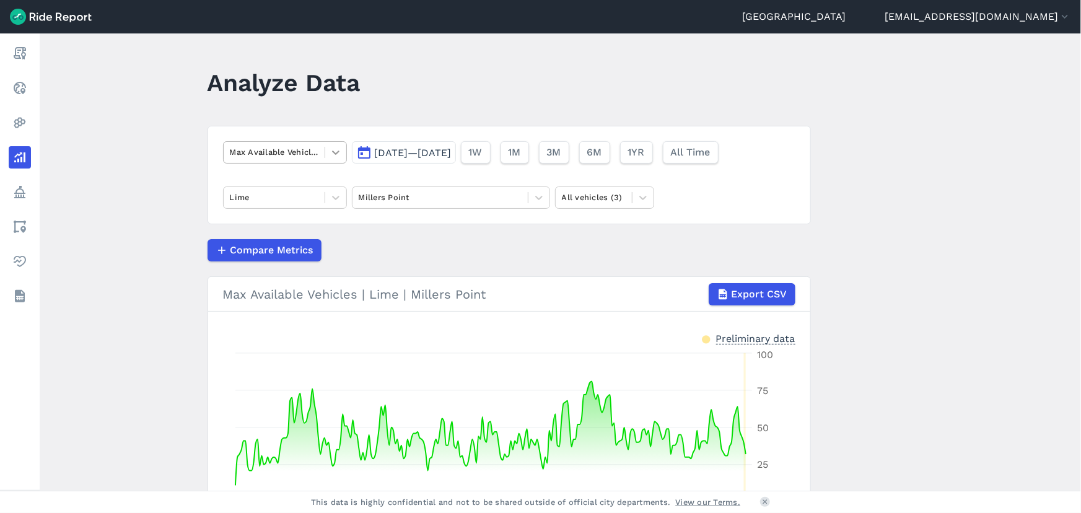
click at [330, 150] on icon at bounding box center [336, 152] width 12 height 12
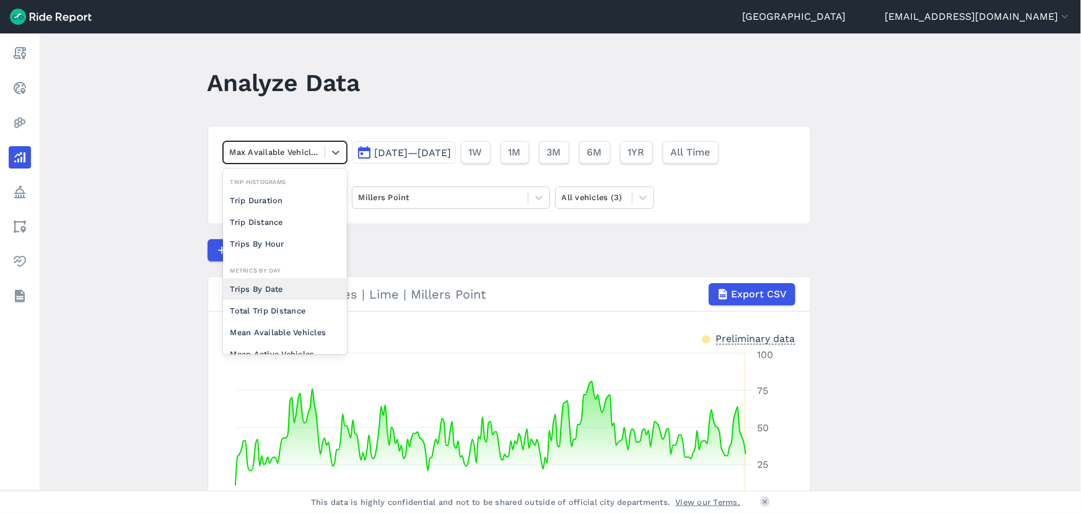
click at [274, 288] on div "Trips By Date" at bounding box center [285, 289] width 124 height 22
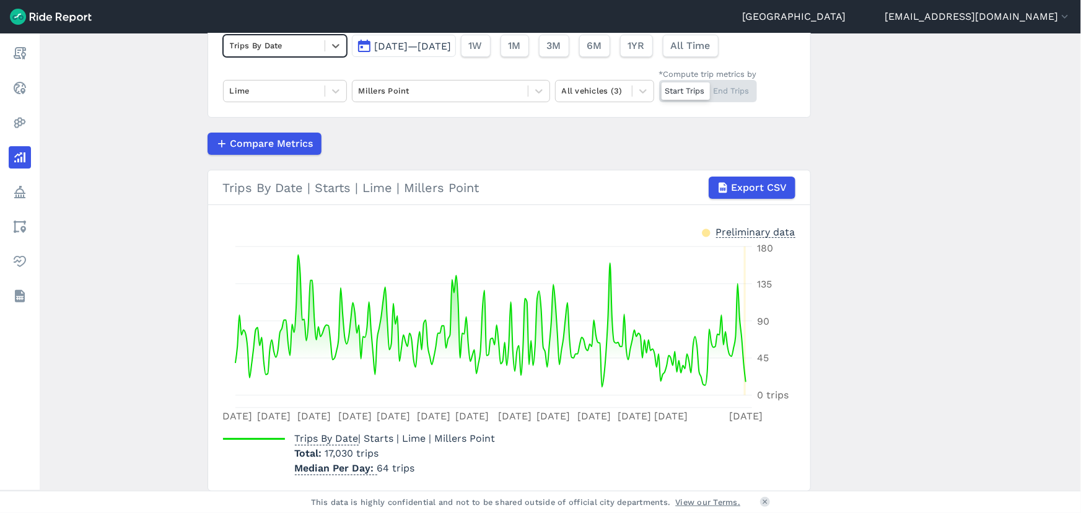
scroll to position [112, 0]
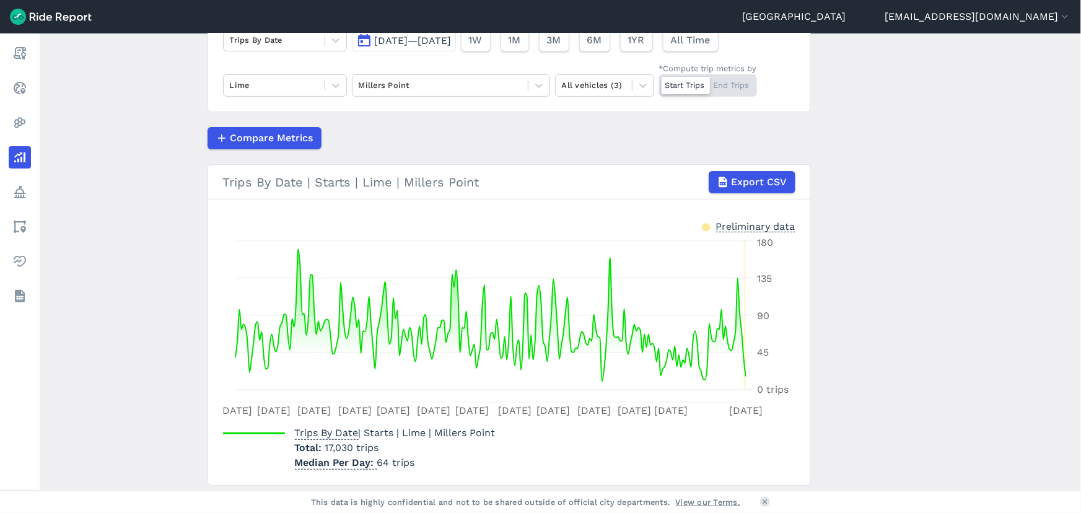
click at [734, 83] on div "Start Trips End Trips" at bounding box center [708, 85] width 98 height 22
click at [659, 82] on input "*Compute trip metrics by Start Trips End Trips" at bounding box center [659, 78] width 0 height 8
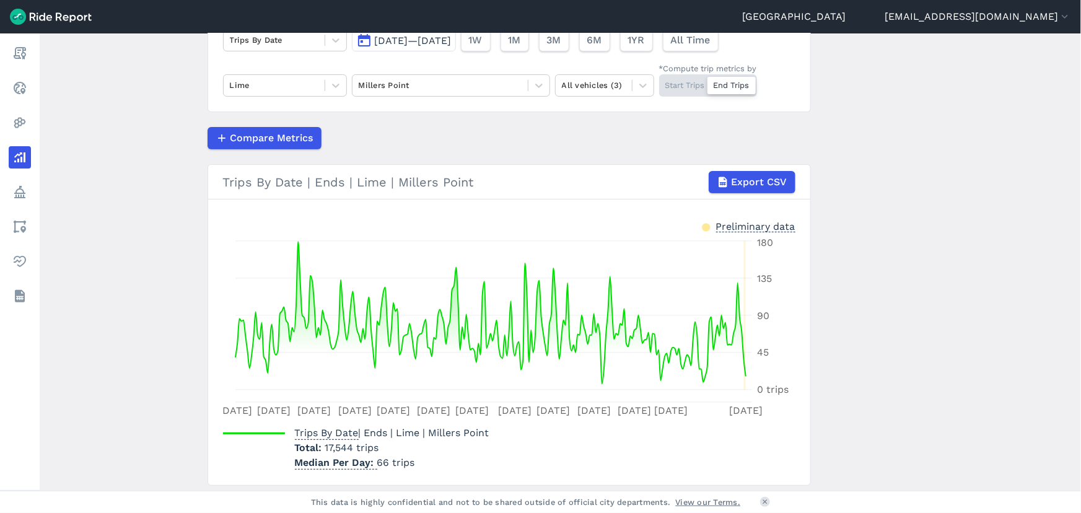
click at [673, 89] on div "Start Trips End Trips" at bounding box center [708, 85] width 98 height 22
click at [659, 82] on input "*Compute trip metrics by Start Trips End Trips" at bounding box center [659, 78] width 0 height 8
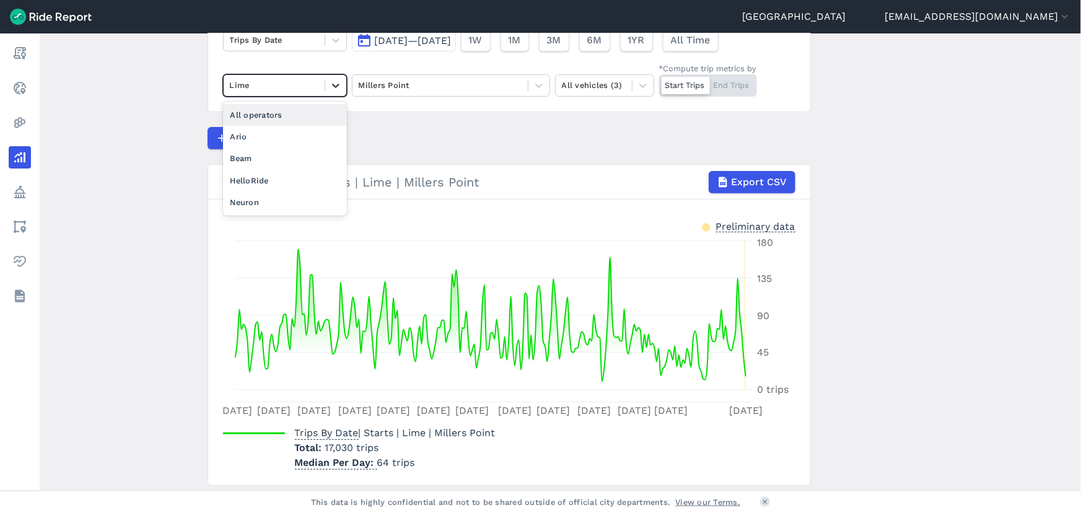
click at [335, 89] on icon at bounding box center [336, 85] width 12 height 12
click at [286, 173] on div "HelloRide" at bounding box center [285, 181] width 124 height 22
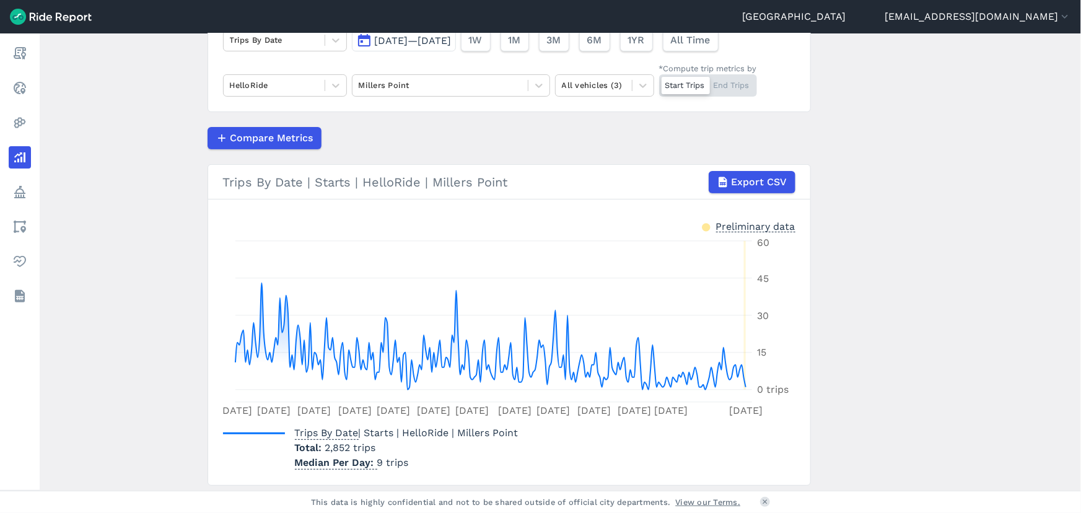
click at [722, 81] on div "Start Trips End Trips" at bounding box center [708, 85] width 98 height 22
click at [659, 81] on input "*Compute trip metrics by Start Trips End Trips" at bounding box center [659, 78] width 0 height 8
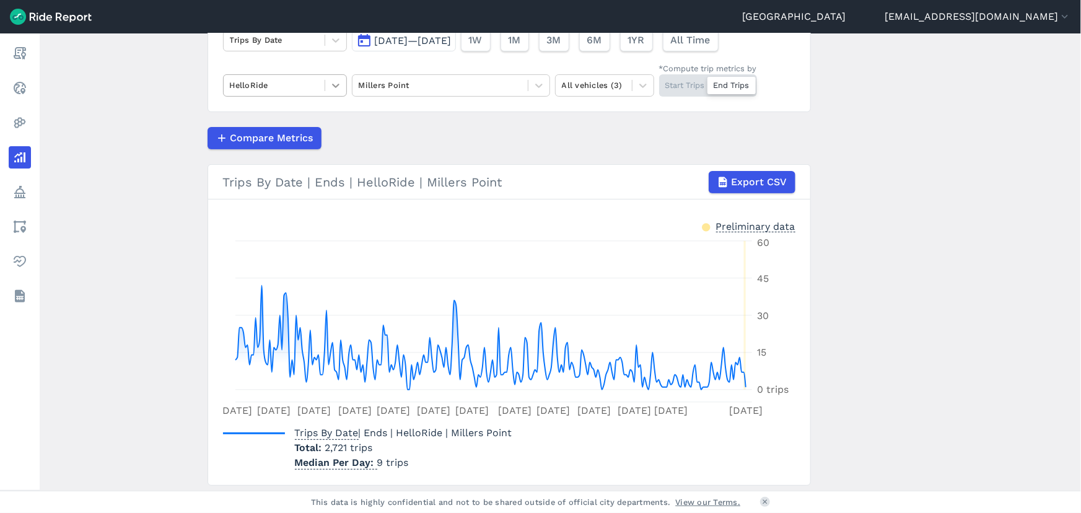
click at [335, 82] on icon at bounding box center [336, 85] width 12 height 12
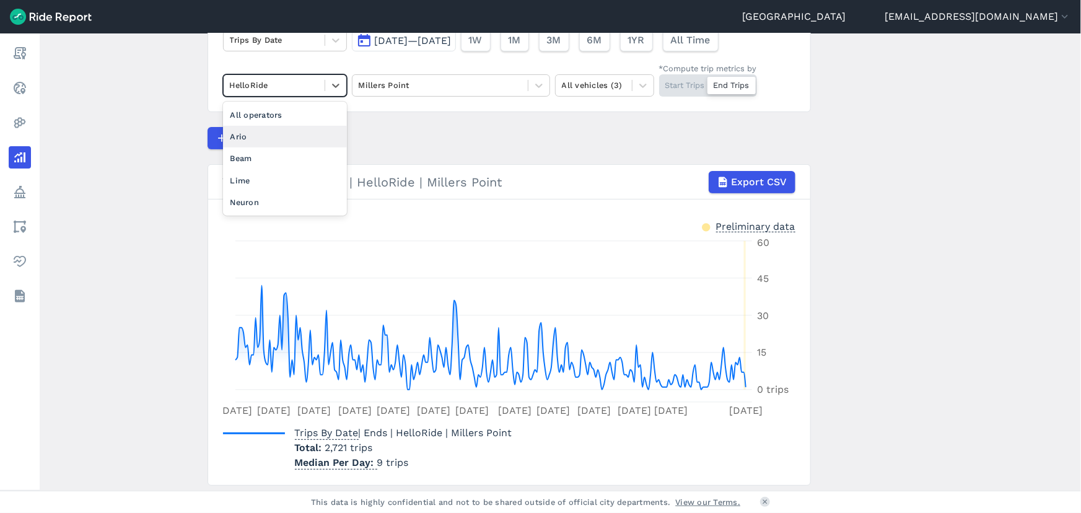
click at [269, 138] on div "Ario" at bounding box center [285, 137] width 124 height 22
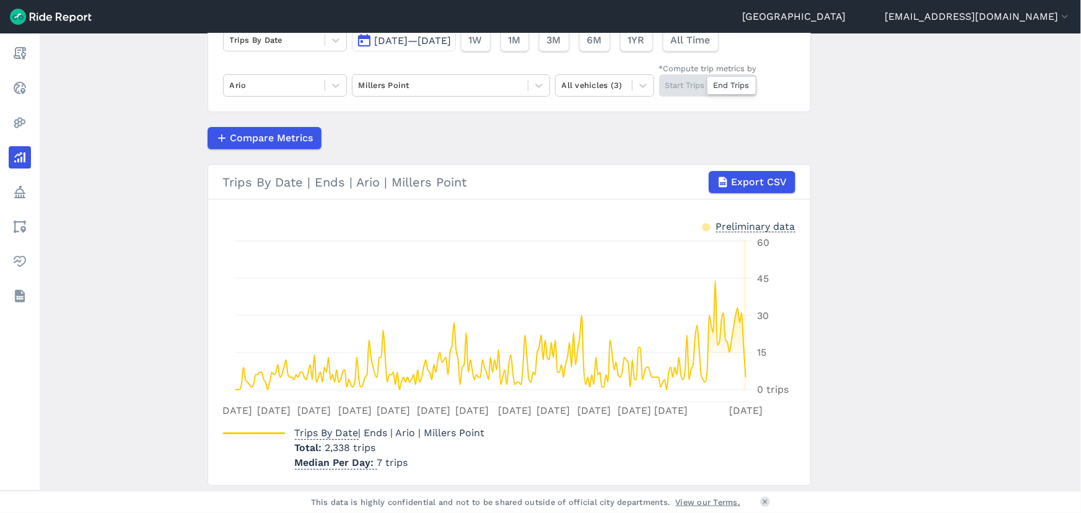
click at [678, 85] on div "Start Trips End Trips" at bounding box center [708, 85] width 98 height 22
click at [659, 82] on input "*Compute trip metrics by Start Trips End Trips" at bounding box center [659, 78] width 0 height 8
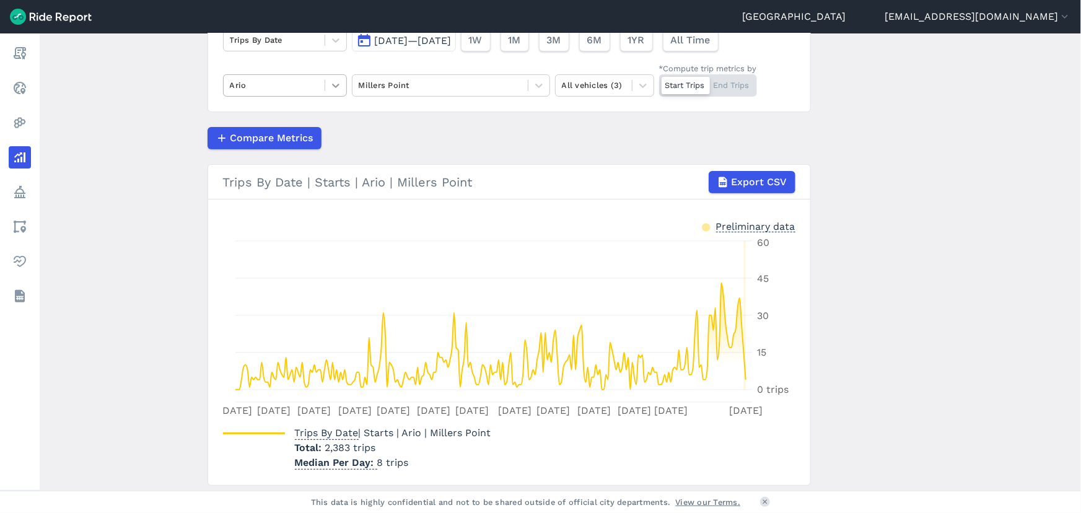
click at [333, 91] on div at bounding box center [335, 85] width 21 height 21
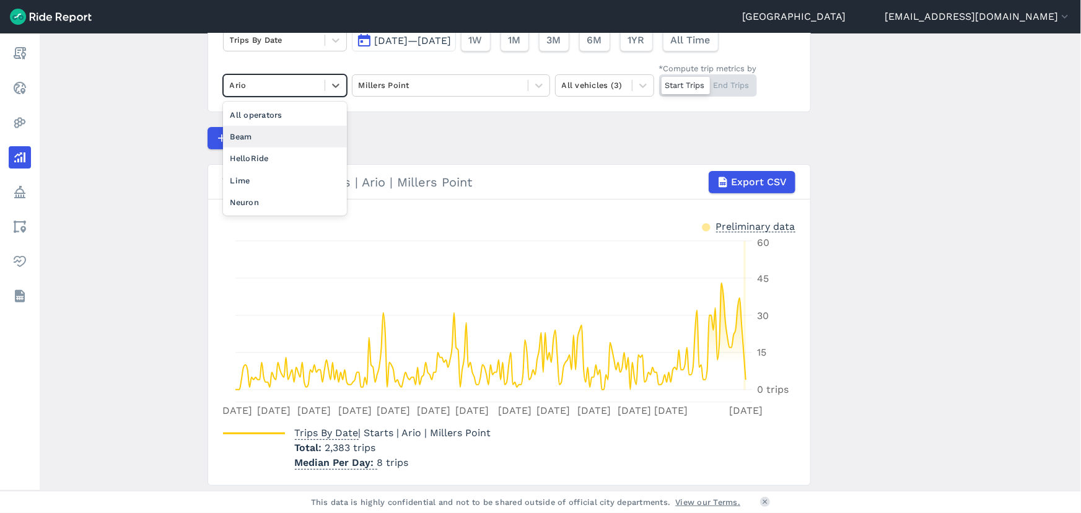
click at [455, 125] on article "Trips By Date [DATE]—[DATE] 1W 1M 3M 6M 1YR All Time option Beam focused, 3 of …" at bounding box center [509, 250] width 603 height 472
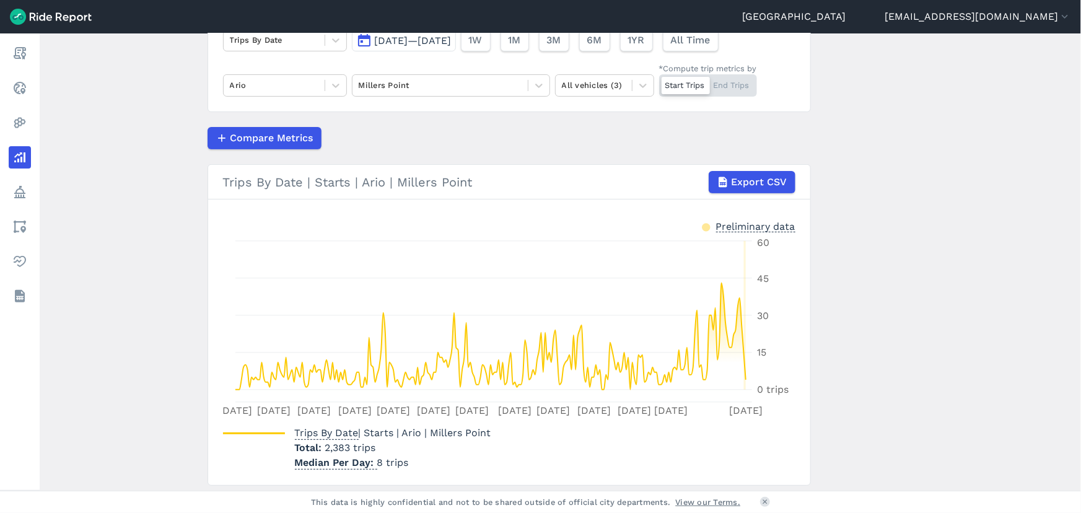
click at [730, 91] on div "Start Trips End Trips" at bounding box center [708, 85] width 98 height 22
click at [659, 82] on input "*Compute trip metrics by Start Trips End Trips" at bounding box center [659, 78] width 0 height 8
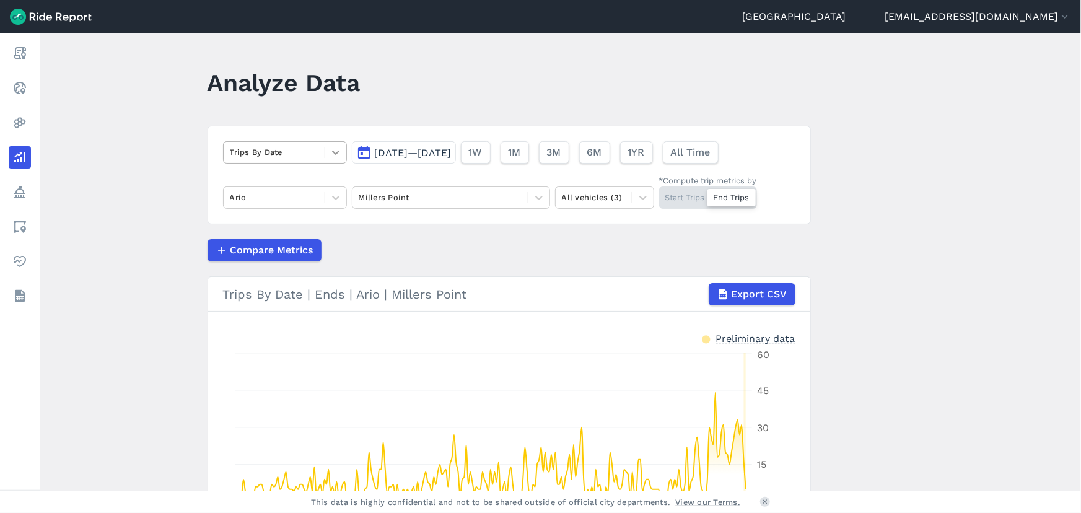
click at [330, 155] on icon at bounding box center [336, 152] width 12 height 12
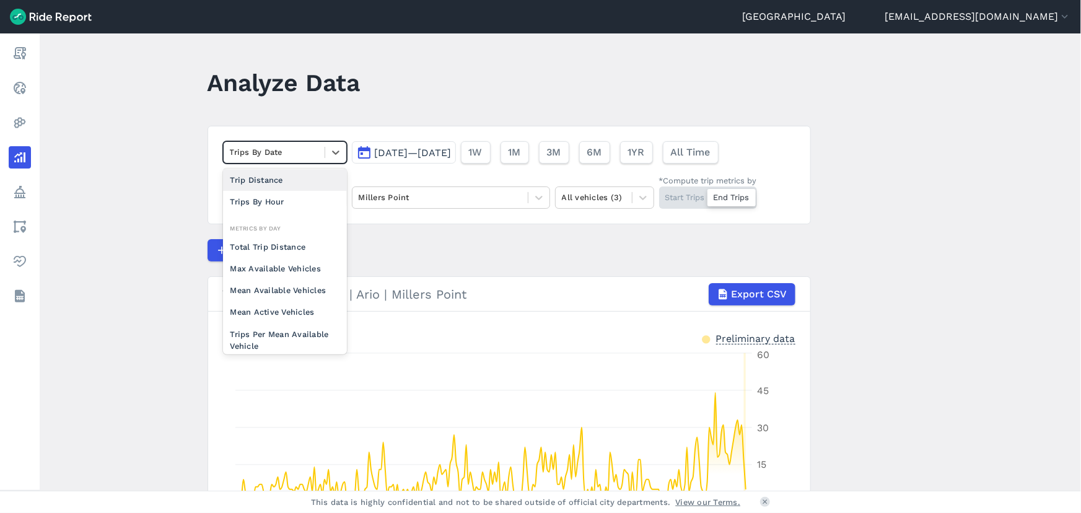
scroll to position [107, 0]
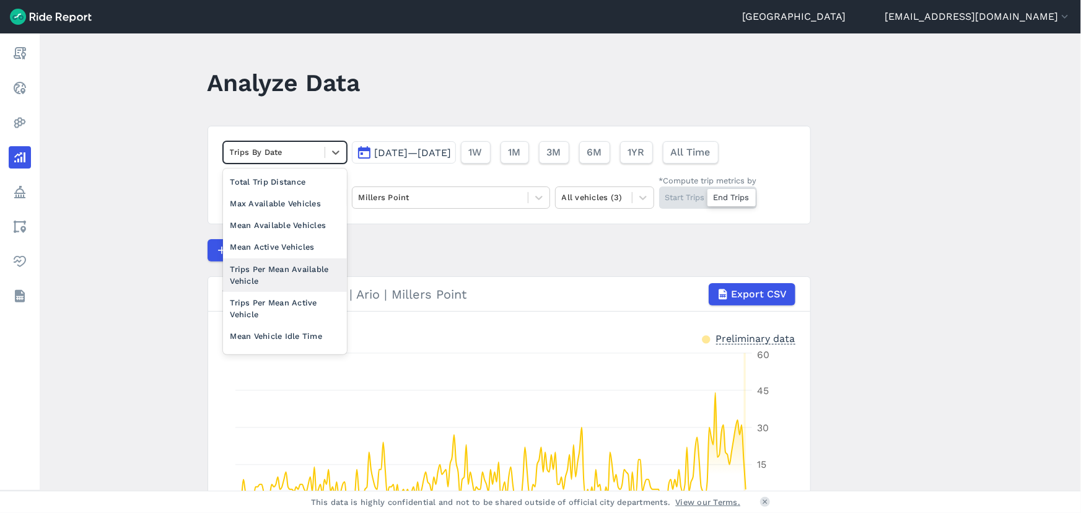
click at [301, 262] on div "Trips Per Mean Available Vehicle" at bounding box center [285, 274] width 124 height 33
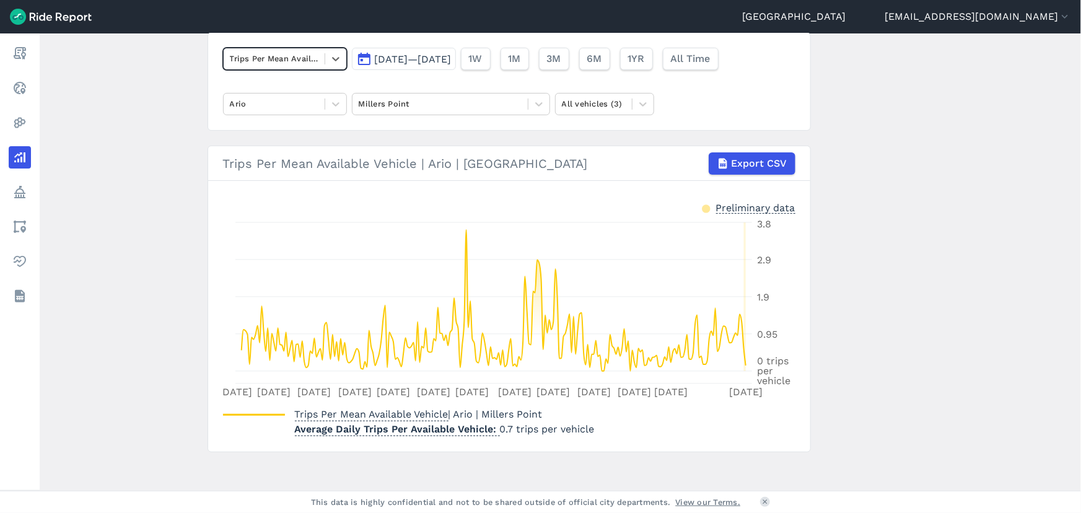
scroll to position [99, 0]
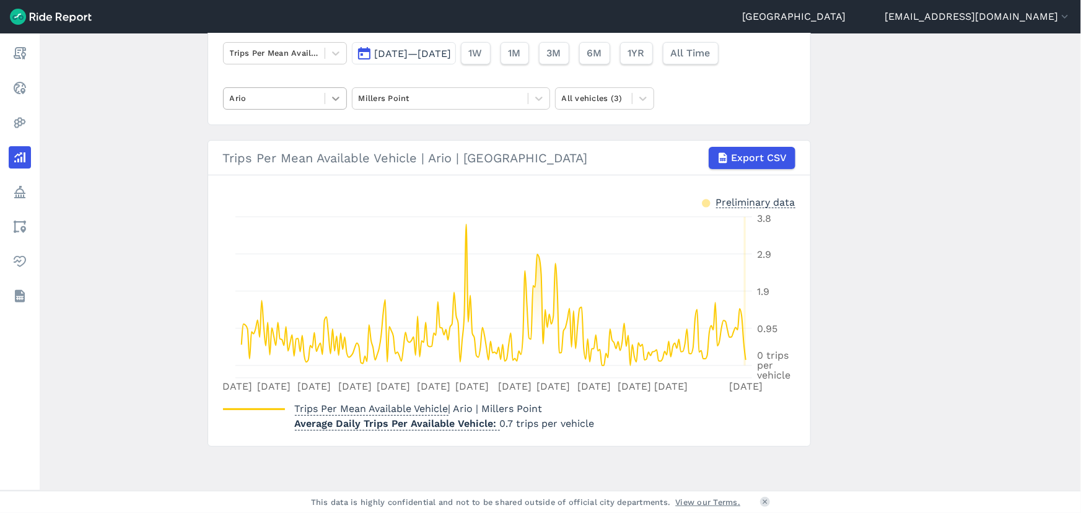
click at [339, 96] on icon at bounding box center [336, 98] width 12 height 12
click at [247, 151] on div "HelloRide" at bounding box center [285, 150] width 124 height 22
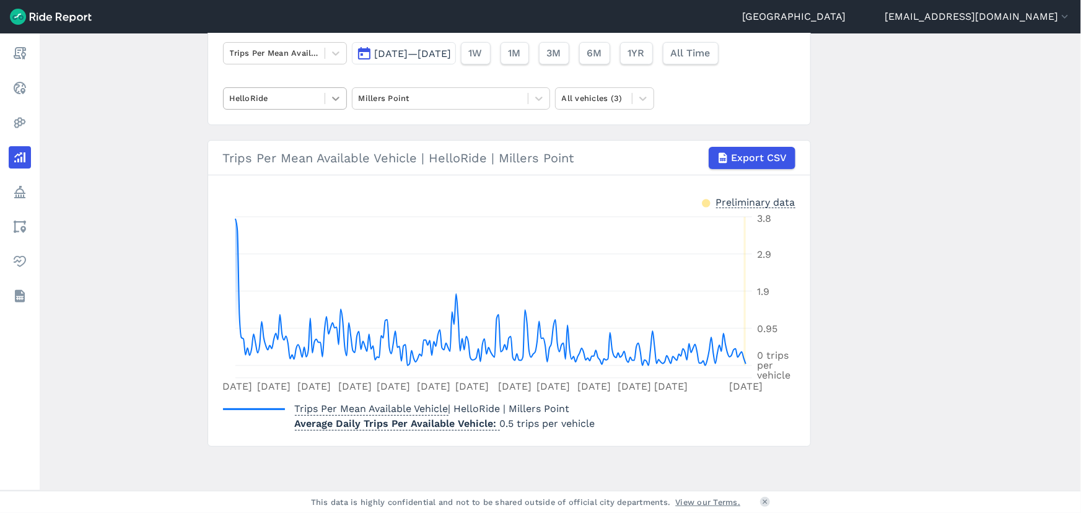
drag, startPoint x: 337, startPoint y: 102, endPoint x: 331, endPoint y: 107, distance: 7.9
click at [337, 102] on icon at bounding box center [336, 98] width 12 height 12
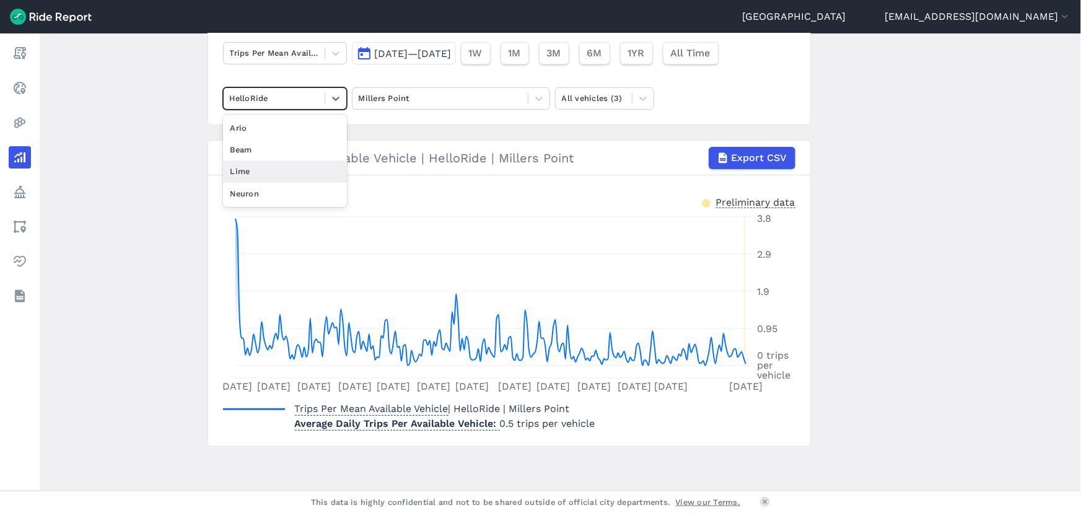
click at [288, 171] on div "Lime" at bounding box center [285, 171] width 124 height 22
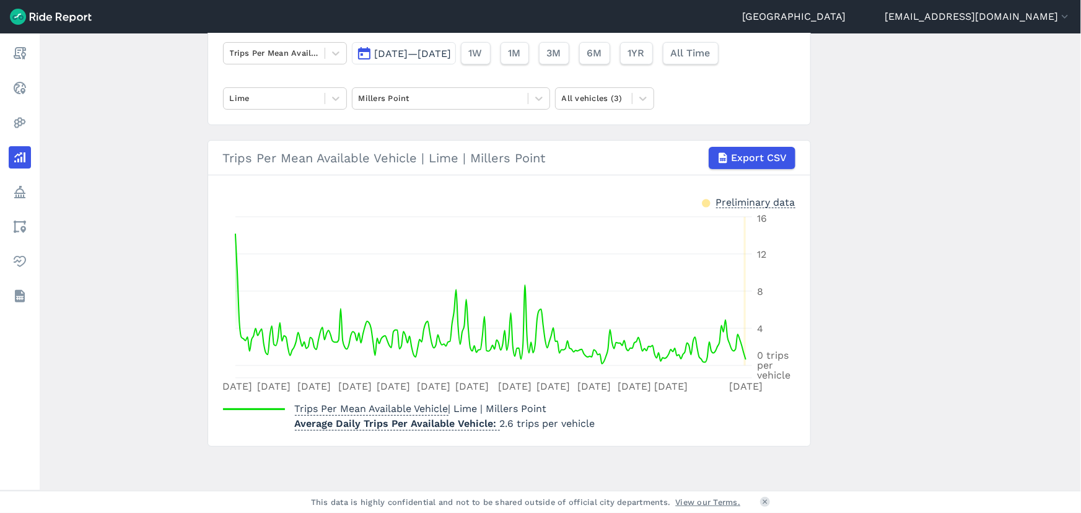
click at [403, 56] on span "[DATE]—[DATE]" at bounding box center [413, 54] width 77 height 12
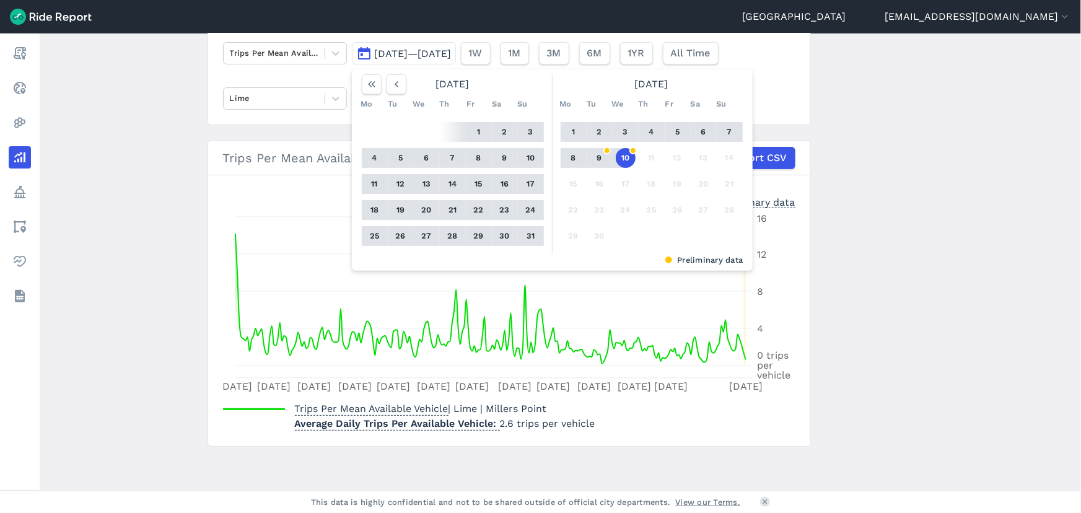
click at [479, 131] on button "1" at bounding box center [479, 132] width 20 height 20
click at [622, 152] on button "10" at bounding box center [626, 158] width 20 height 20
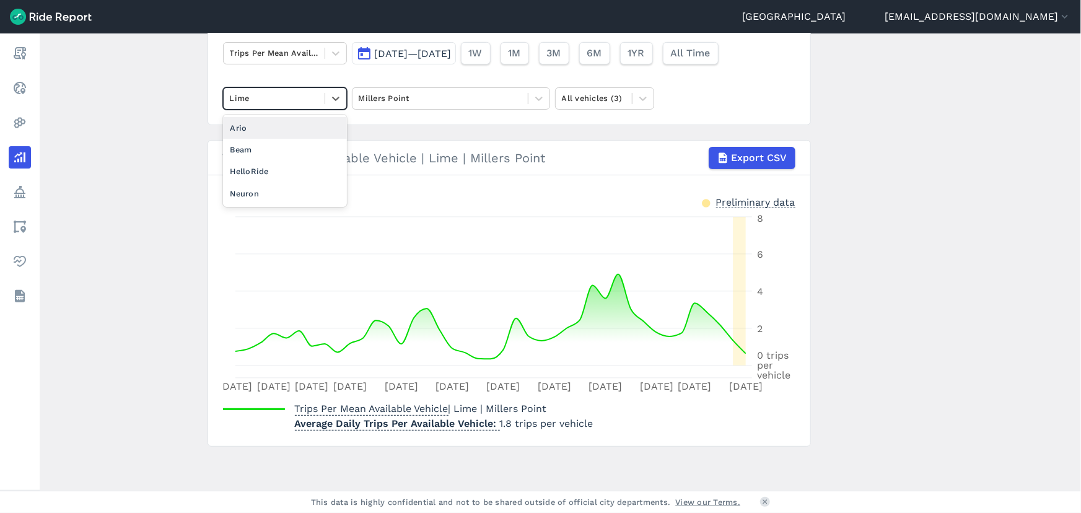
click at [337, 109] on div "Lime" at bounding box center [285, 98] width 124 height 22
click at [188, 112] on main "Analyze Data Trips Per Mean Available Vehicle [DATE]—[DATE] 1W 1M 3M 6M 1YR All…" at bounding box center [560, 261] width 1041 height 457
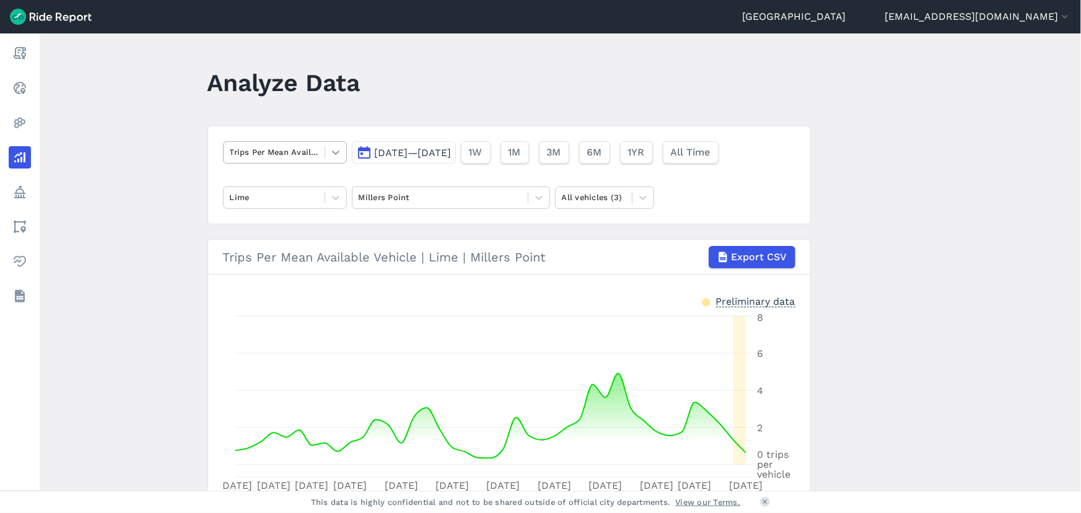
click at [341, 148] on div at bounding box center [335, 152] width 21 height 21
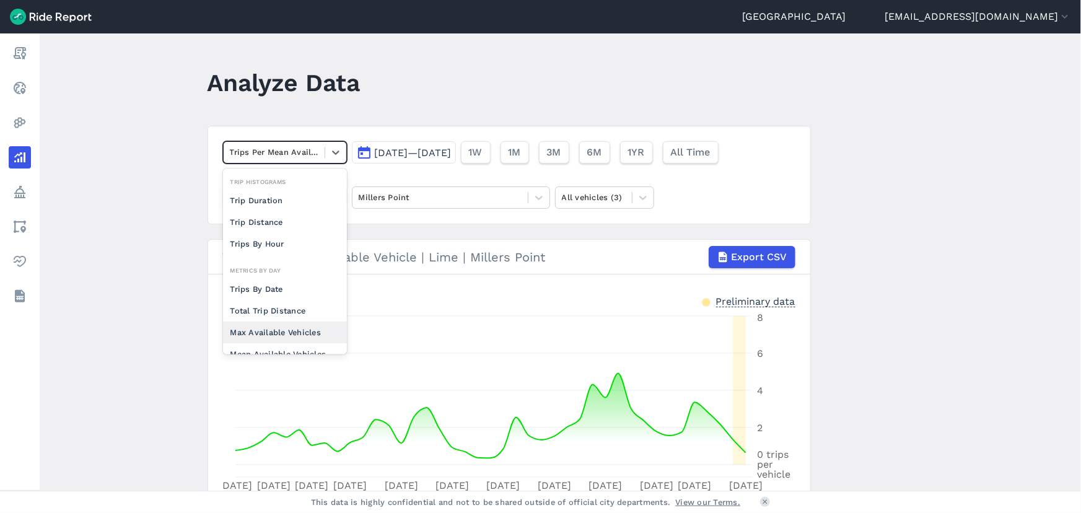
click at [281, 335] on div "Max Available Vehicles" at bounding box center [285, 333] width 124 height 22
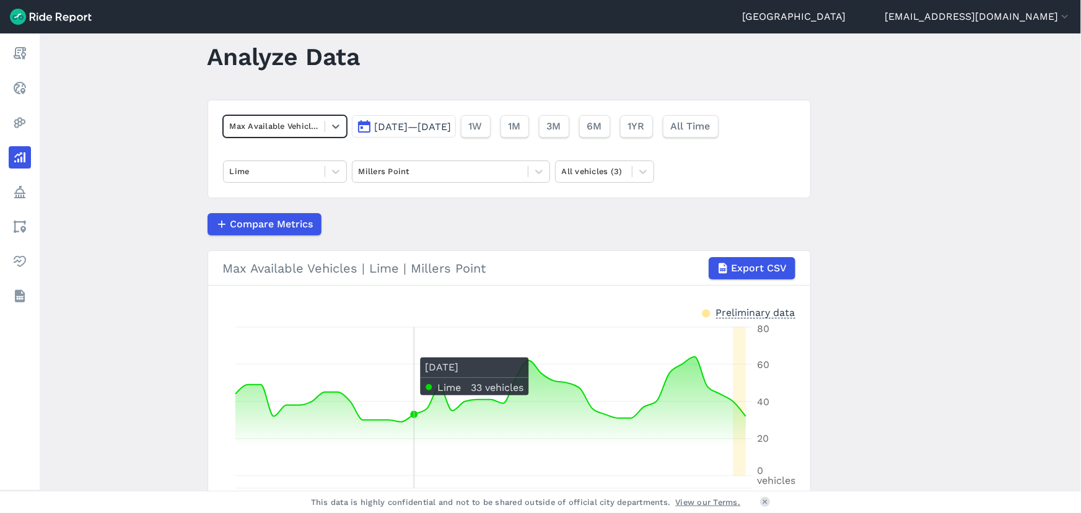
scroll to position [24, 0]
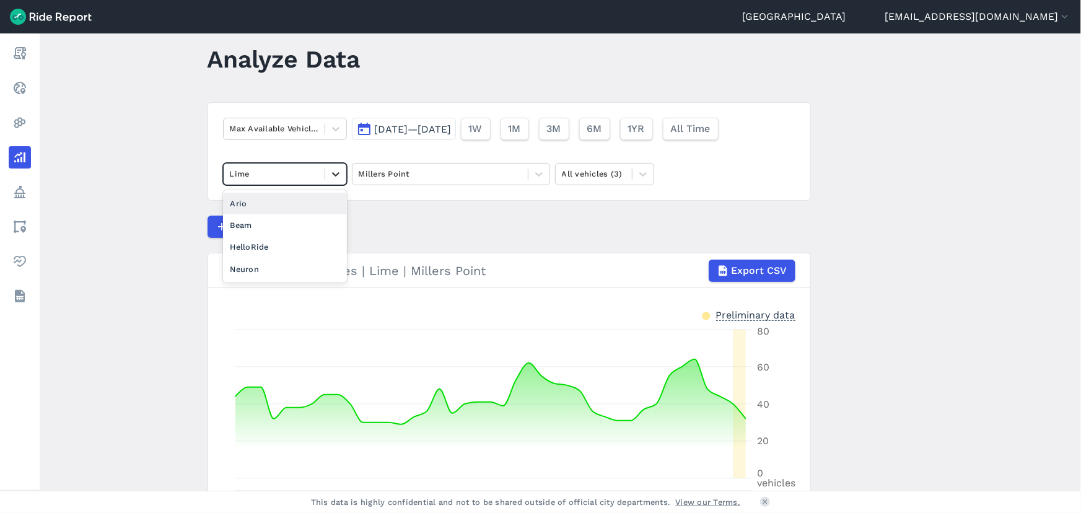
click at [328, 180] on div at bounding box center [335, 174] width 21 height 21
click at [279, 240] on div "HelloRide" at bounding box center [285, 247] width 124 height 22
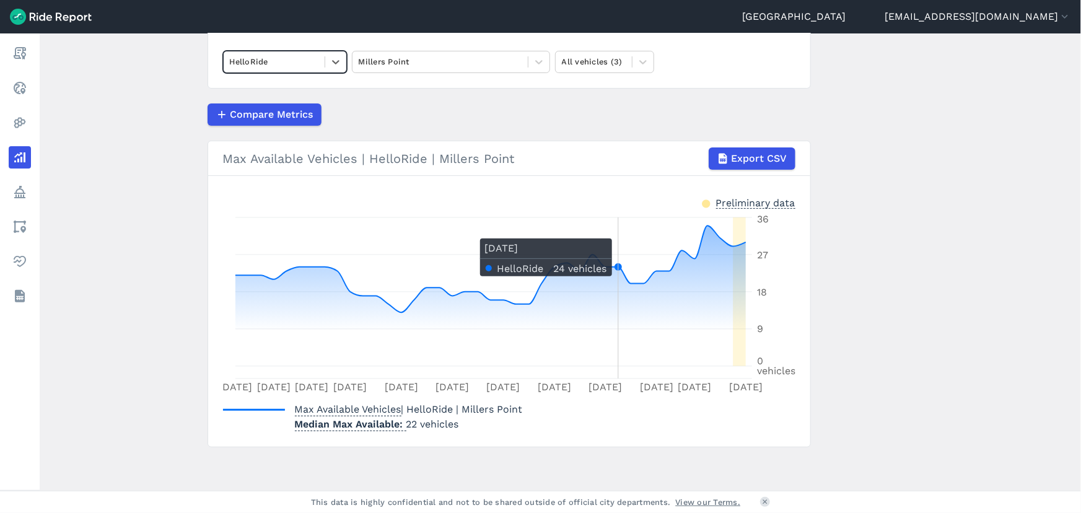
scroll to position [136, 0]
click at [336, 64] on icon at bounding box center [336, 61] width 12 height 12
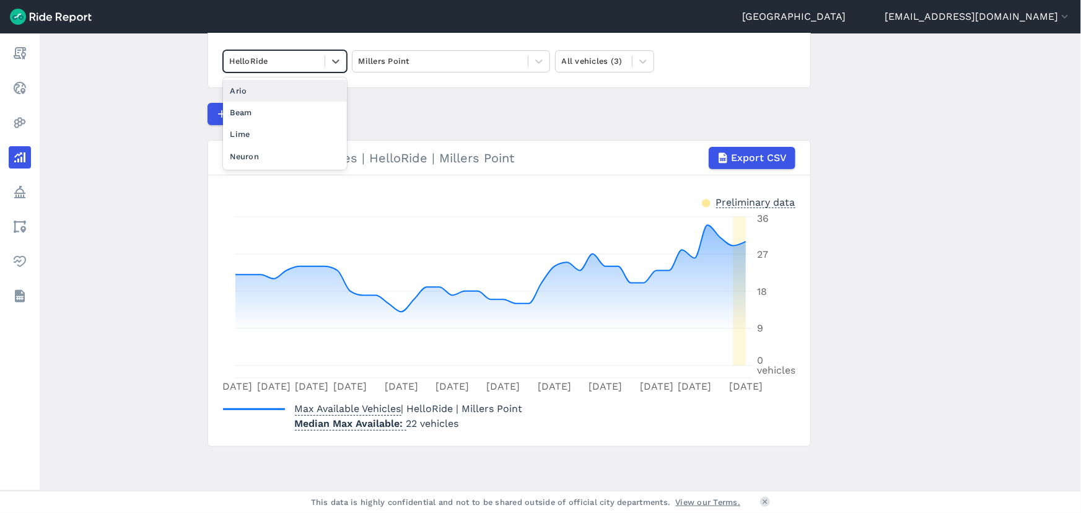
click at [259, 100] on div "Ario" at bounding box center [285, 91] width 124 height 22
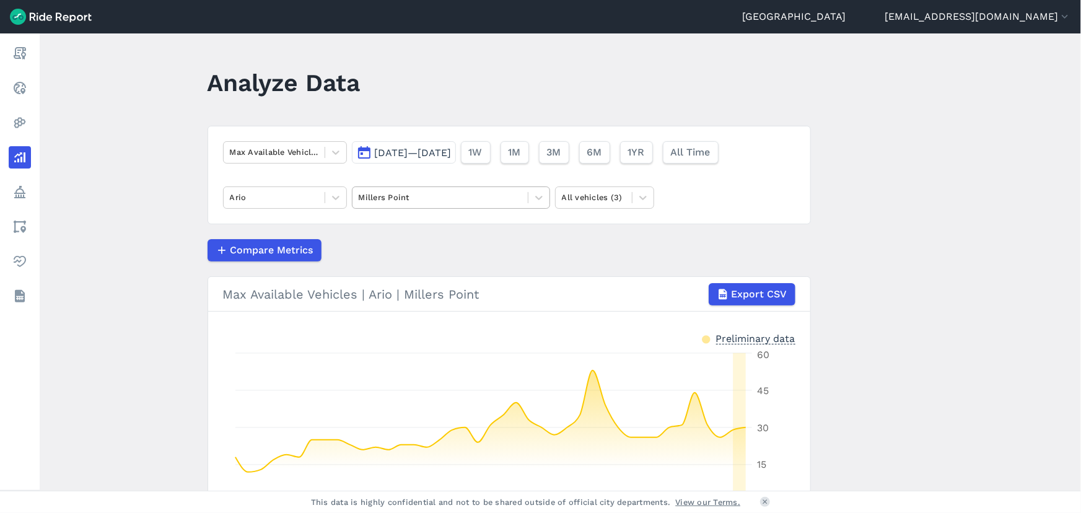
click at [457, 196] on div at bounding box center [440, 197] width 163 height 14
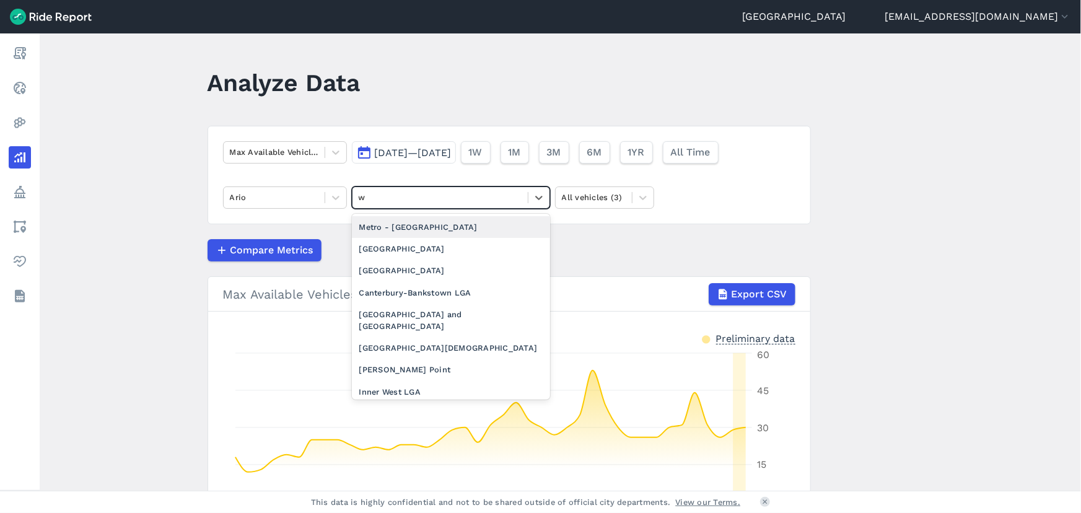
type input "wa"
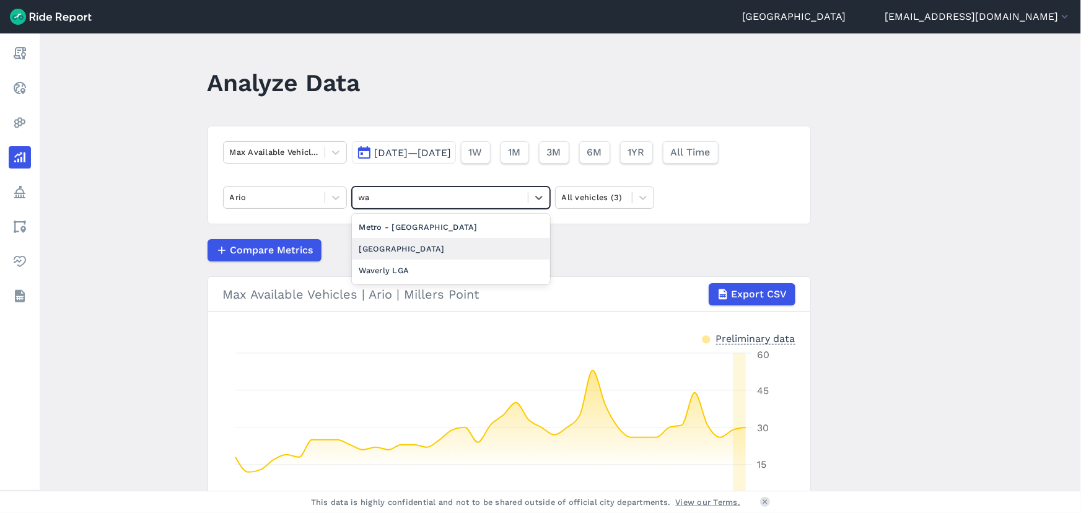
click at [409, 247] on div "[GEOGRAPHIC_DATA]" at bounding box center [451, 249] width 198 height 22
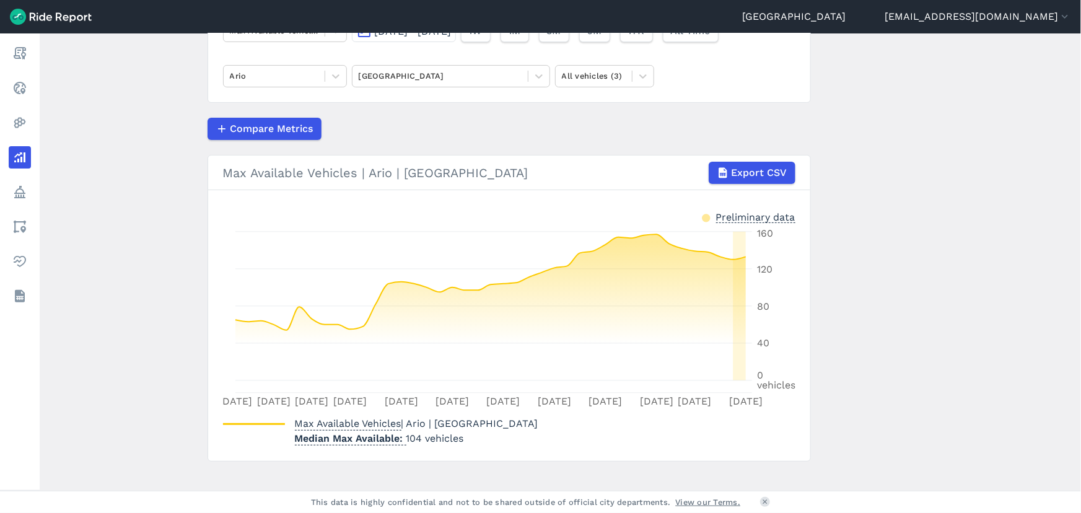
scroll to position [136, 0]
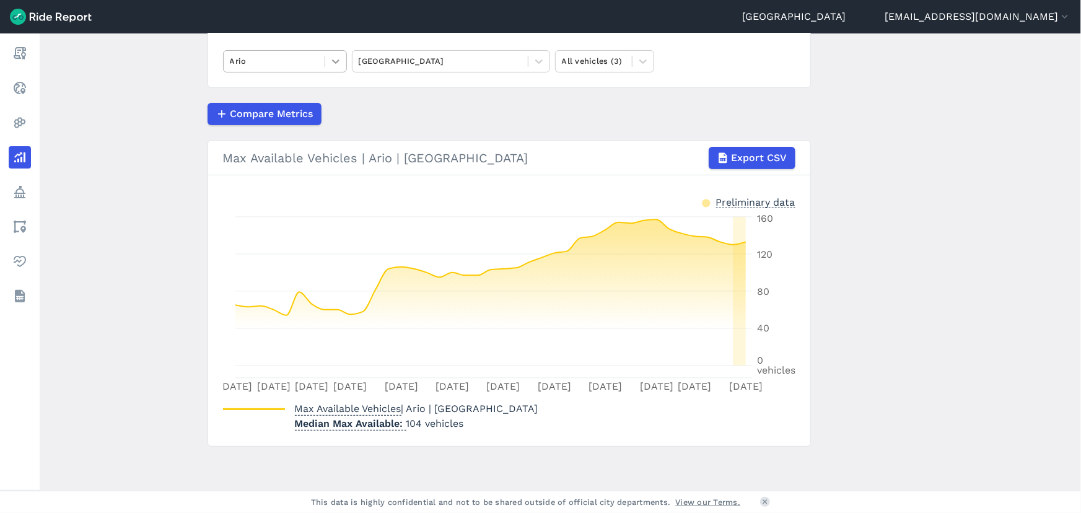
click at [339, 71] on div at bounding box center [335, 61] width 21 height 21
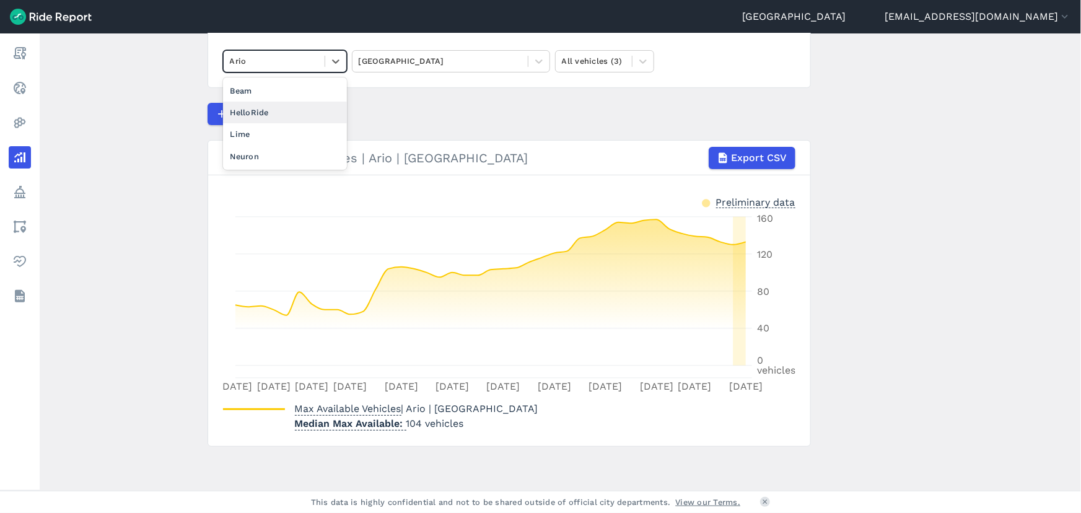
click at [247, 117] on div "HelloRide" at bounding box center [285, 113] width 124 height 22
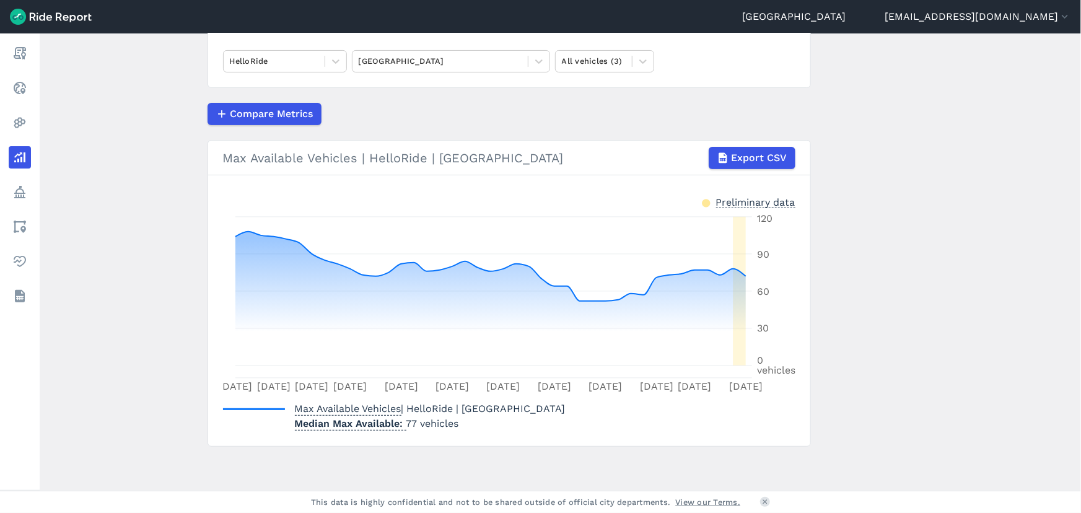
drag, startPoint x: 330, startPoint y: 62, endPoint x: 307, endPoint y: 76, distance: 27.2
click at [330, 62] on icon at bounding box center [336, 61] width 12 height 12
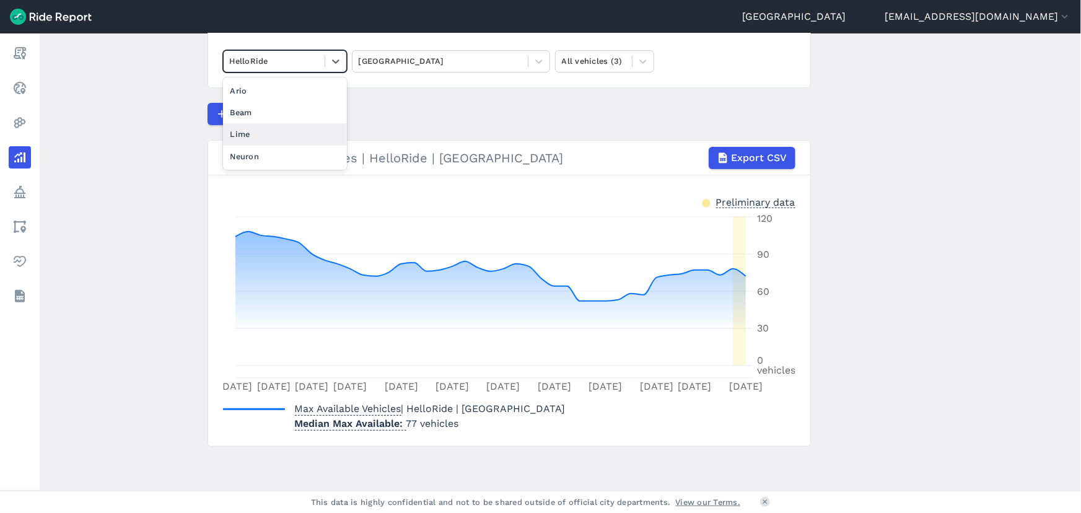
click at [261, 133] on div "Lime" at bounding box center [285, 134] width 124 height 22
